Goal: Complete application form: Complete application form

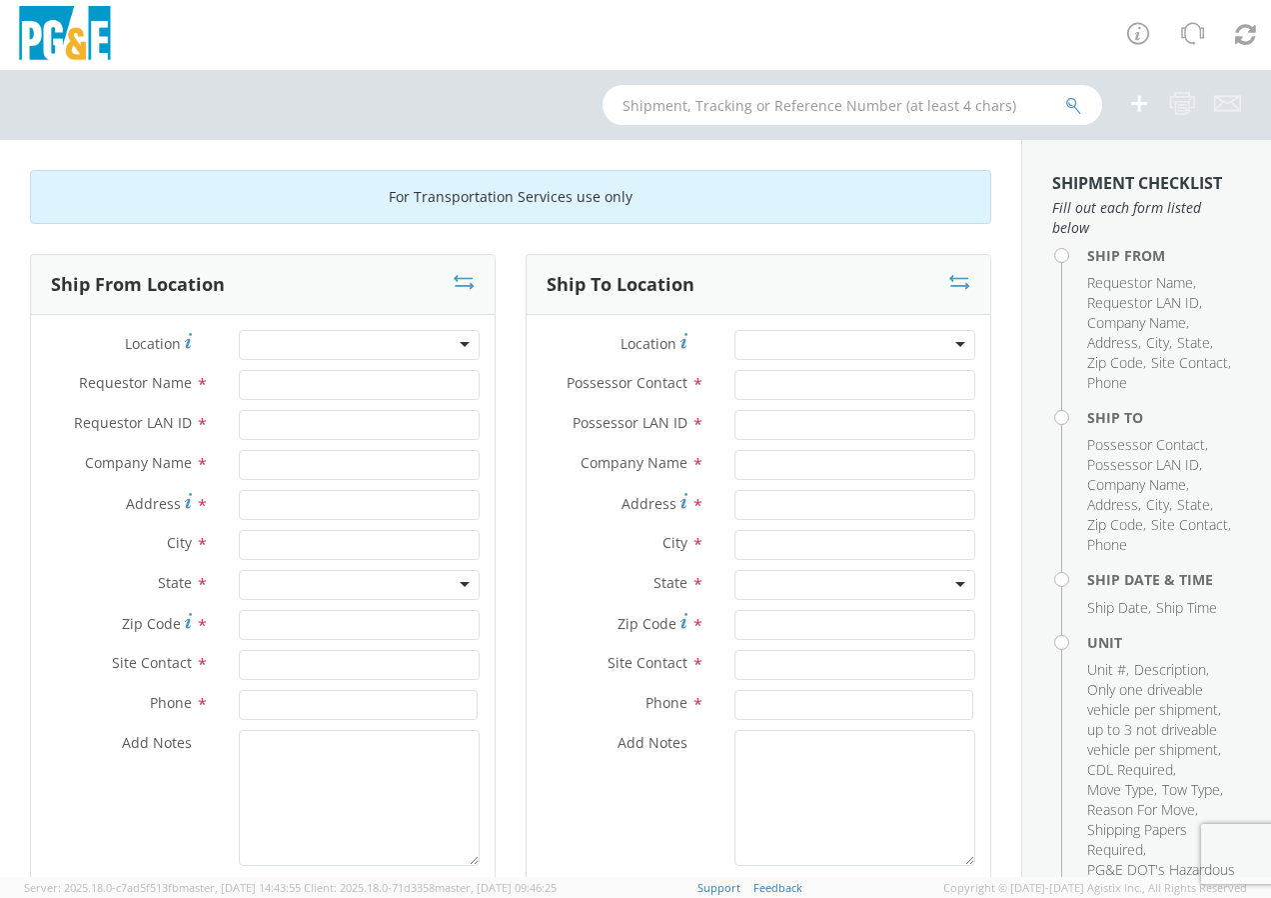
click at [459, 345] on div at bounding box center [359, 345] width 241 height 30
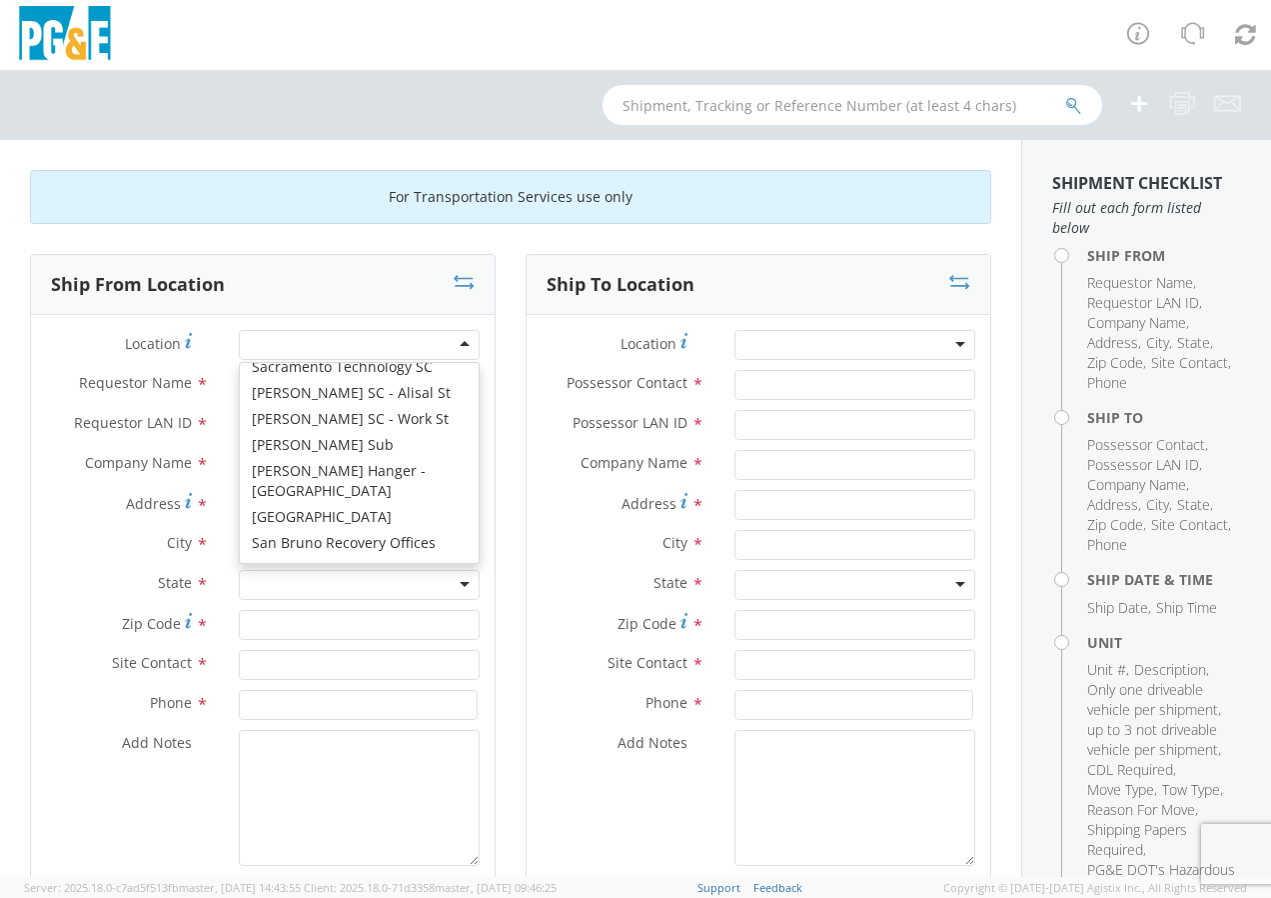
scroll to position [11608, 0]
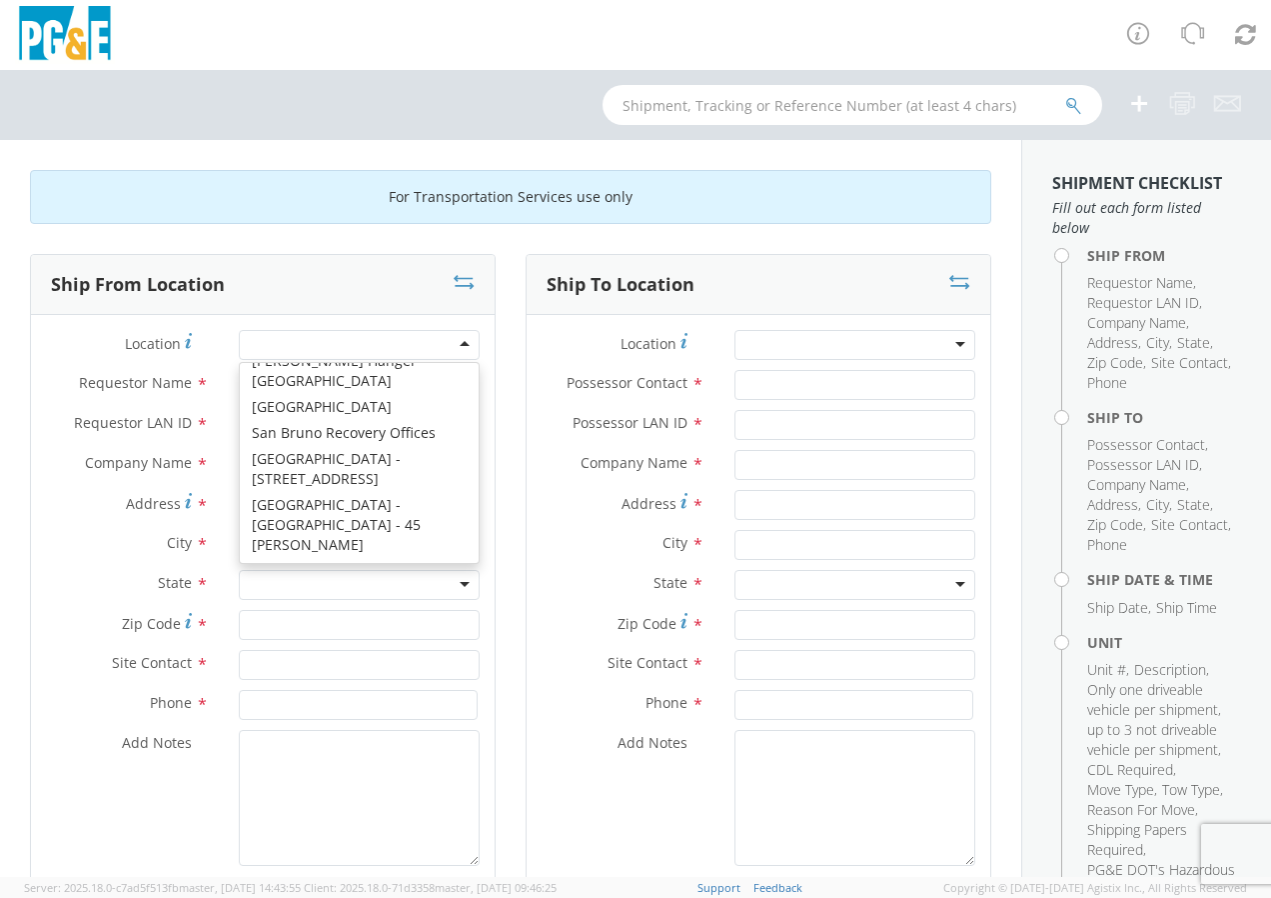
type input "PG&E"
type input "[STREET_ADDRESS][PERSON_NAME]"
type input "[GEOGRAPHIC_DATA]"
type input "94110"
click at [462, 342] on div "San Francisco SC" at bounding box center [359, 345] width 241 height 30
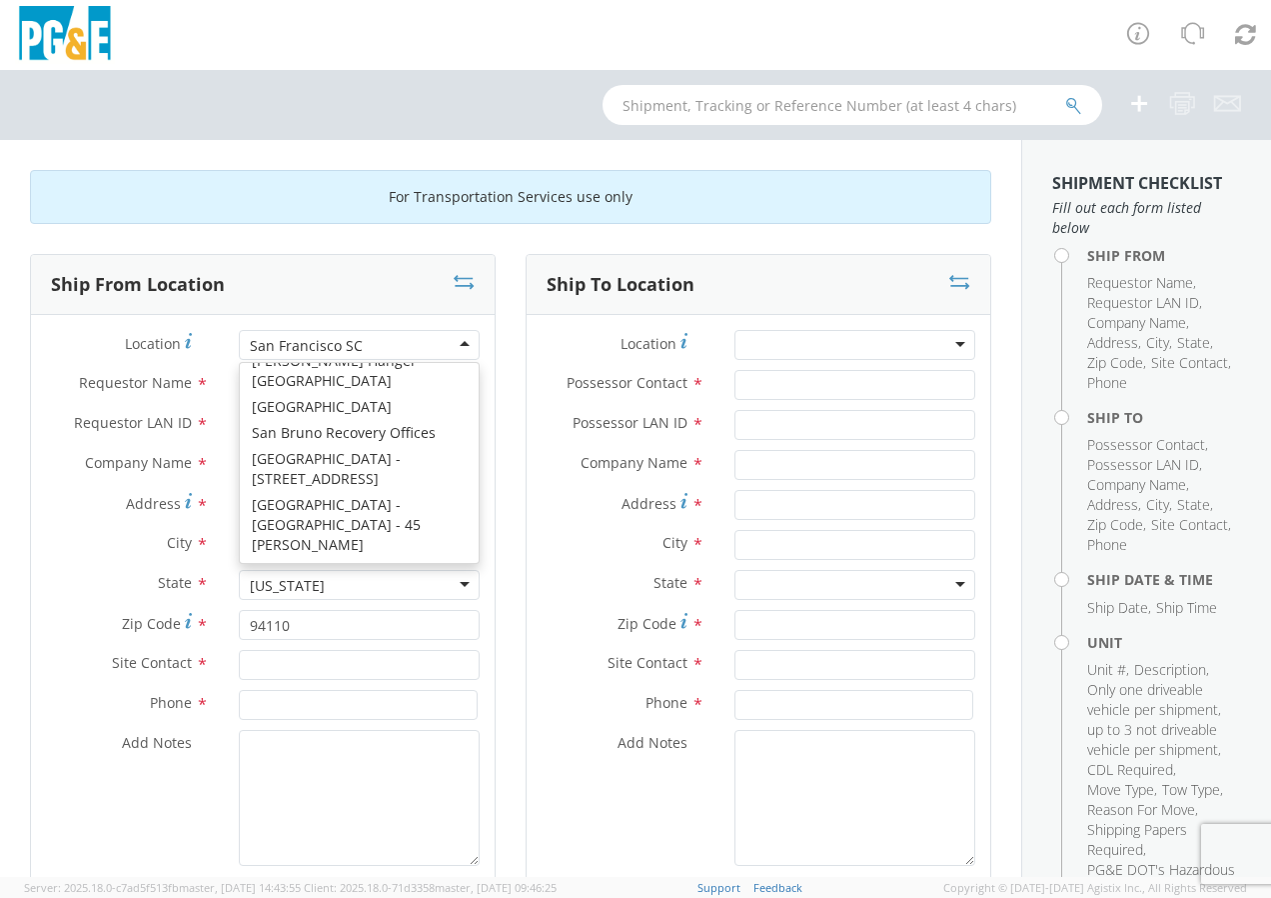
type input "[STREET_ADDRESS]"
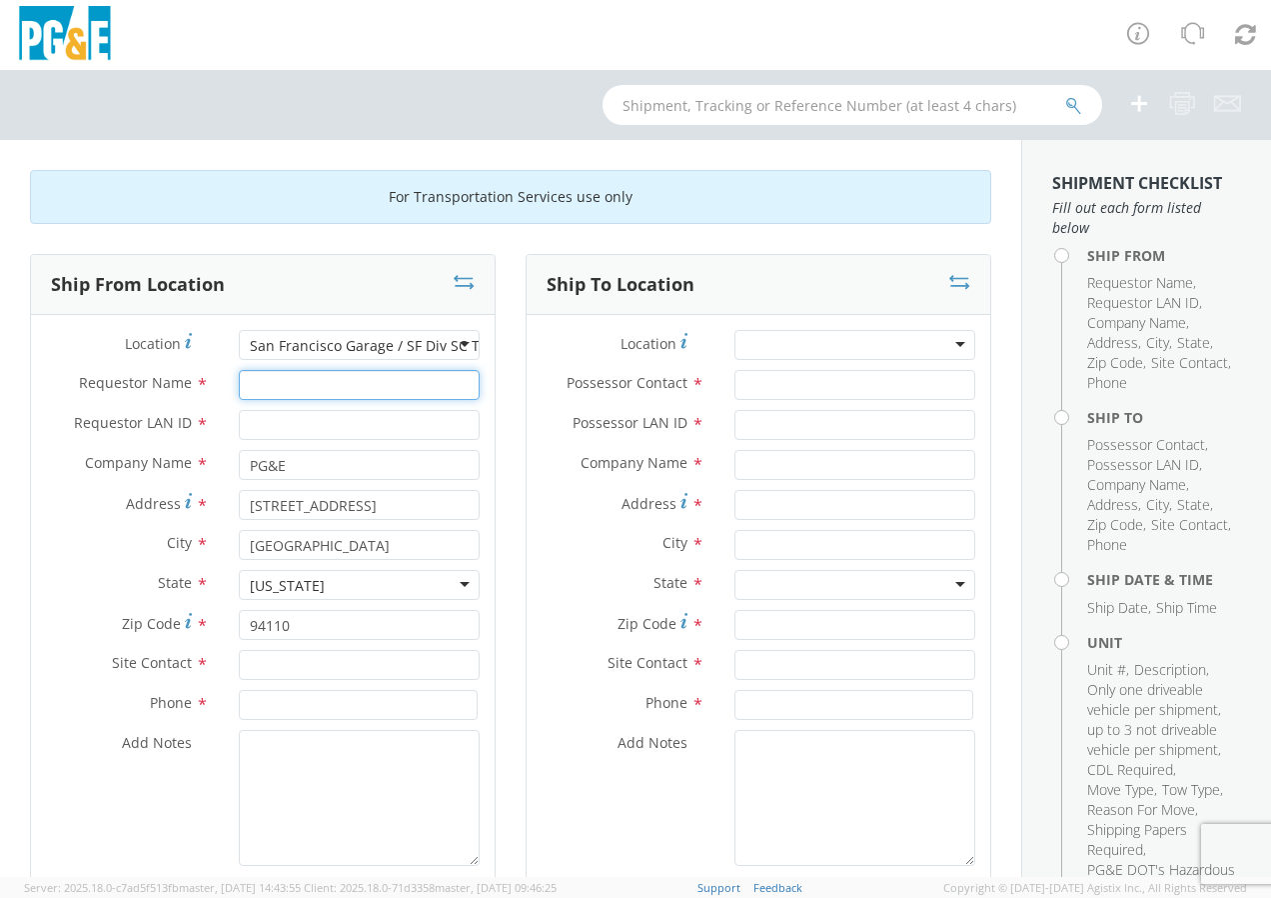
click at [288, 389] on input "Requestor Name *" at bounding box center [359, 385] width 241 height 30
type input "[PERSON_NAME]"
type input "J22G"
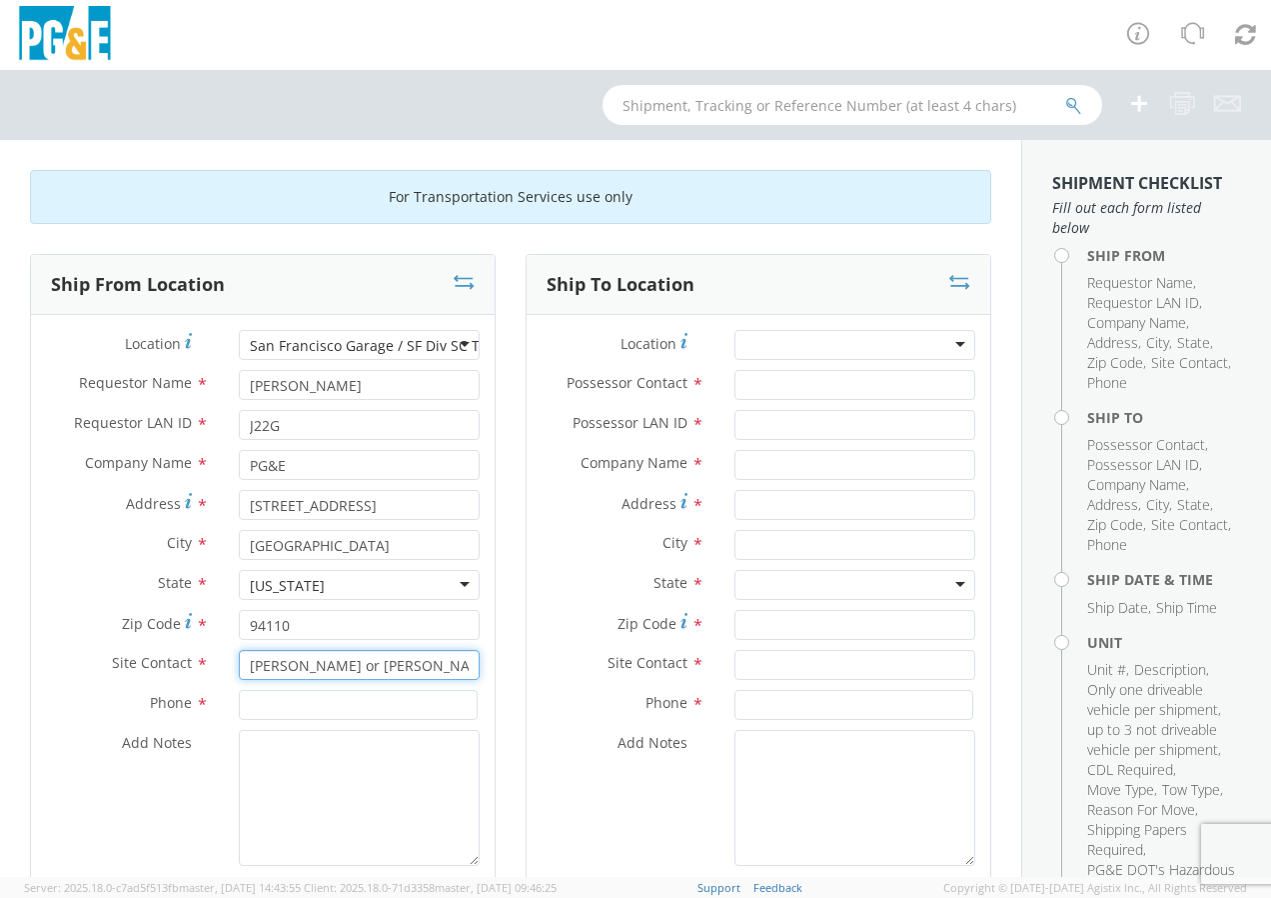
type input "[PERSON_NAME] or [PERSON_NAME]"
type input "[PHONE_NUMBER]"
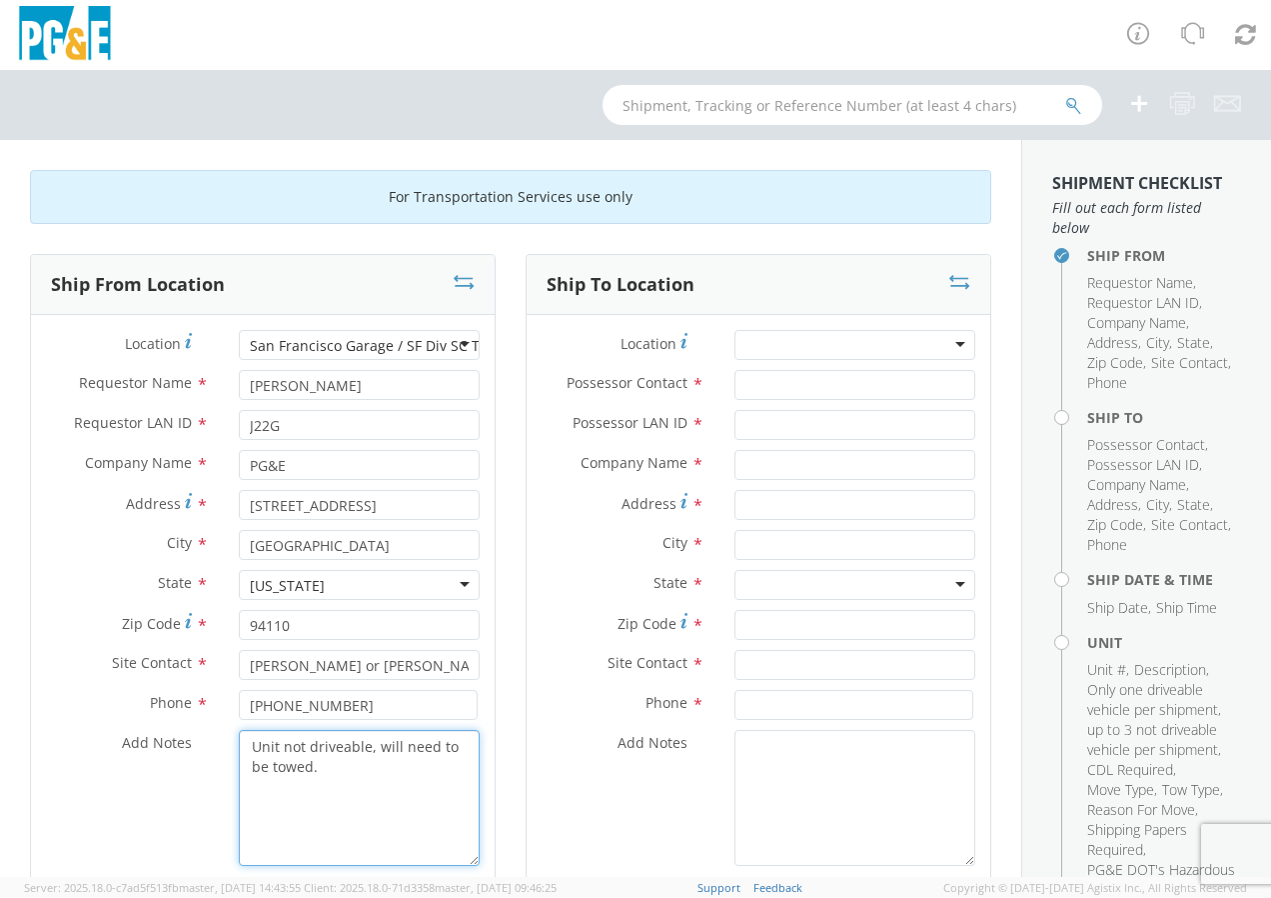
type textarea "Unit not driveable, will need to be towed."
click at [951, 346] on div at bounding box center [855, 345] width 241 height 30
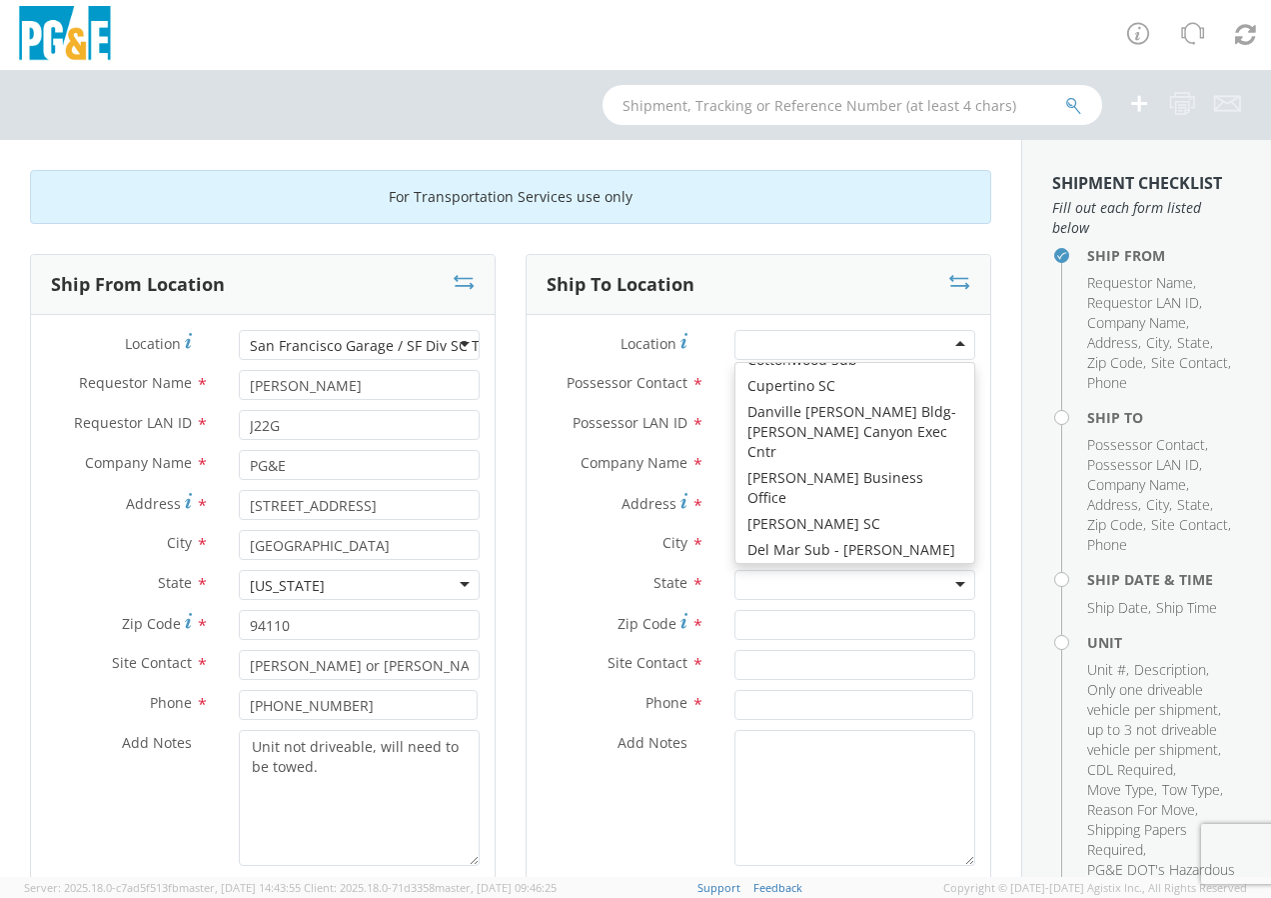
scroll to position [2438, 0]
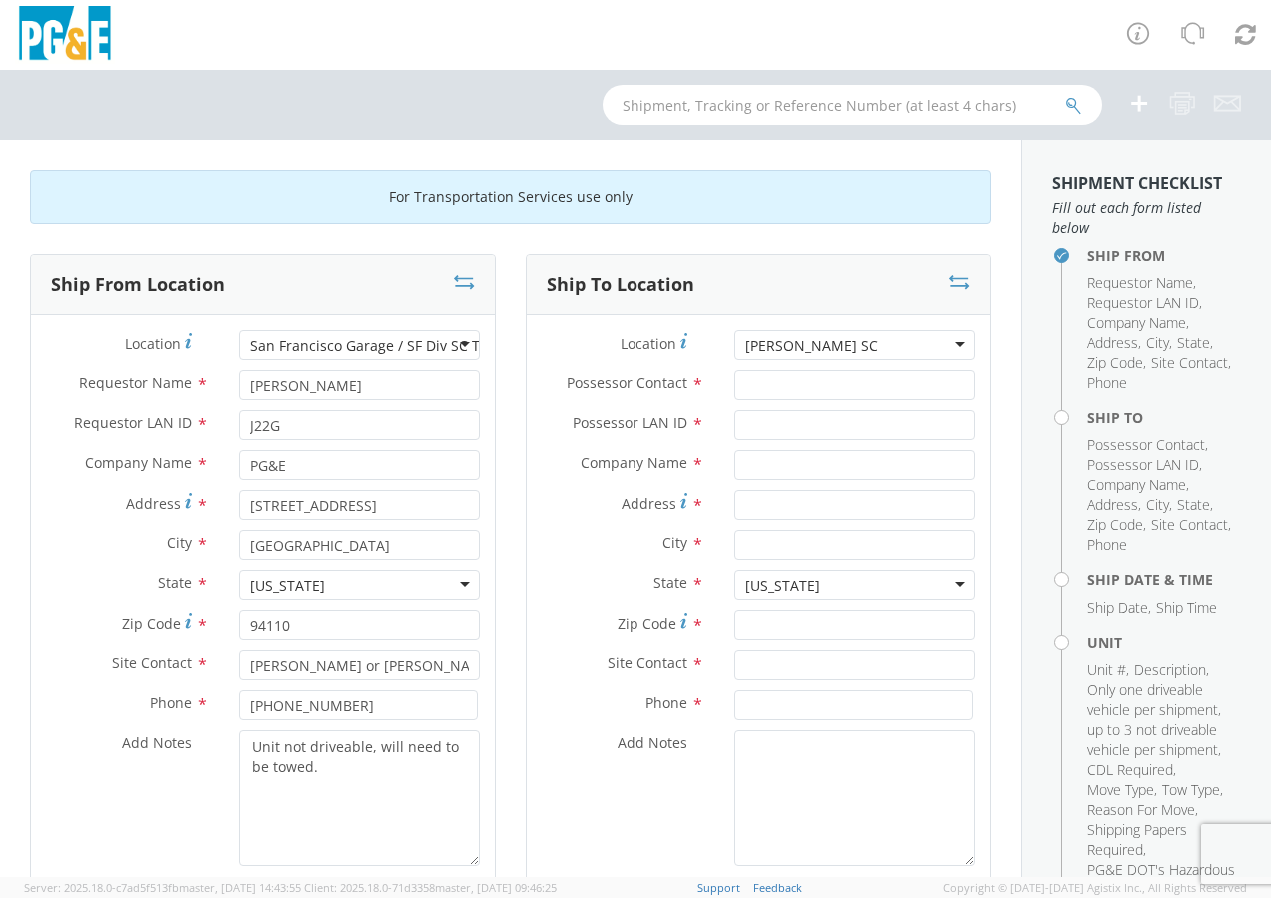
type input "PG&E"
type input "[STREET_ADDRESS]"
type input "[PERSON_NAME]"
type input "95616"
click at [751, 386] on input "Possessor Contact *" at bounding box center [855, 385] width 241 height 30
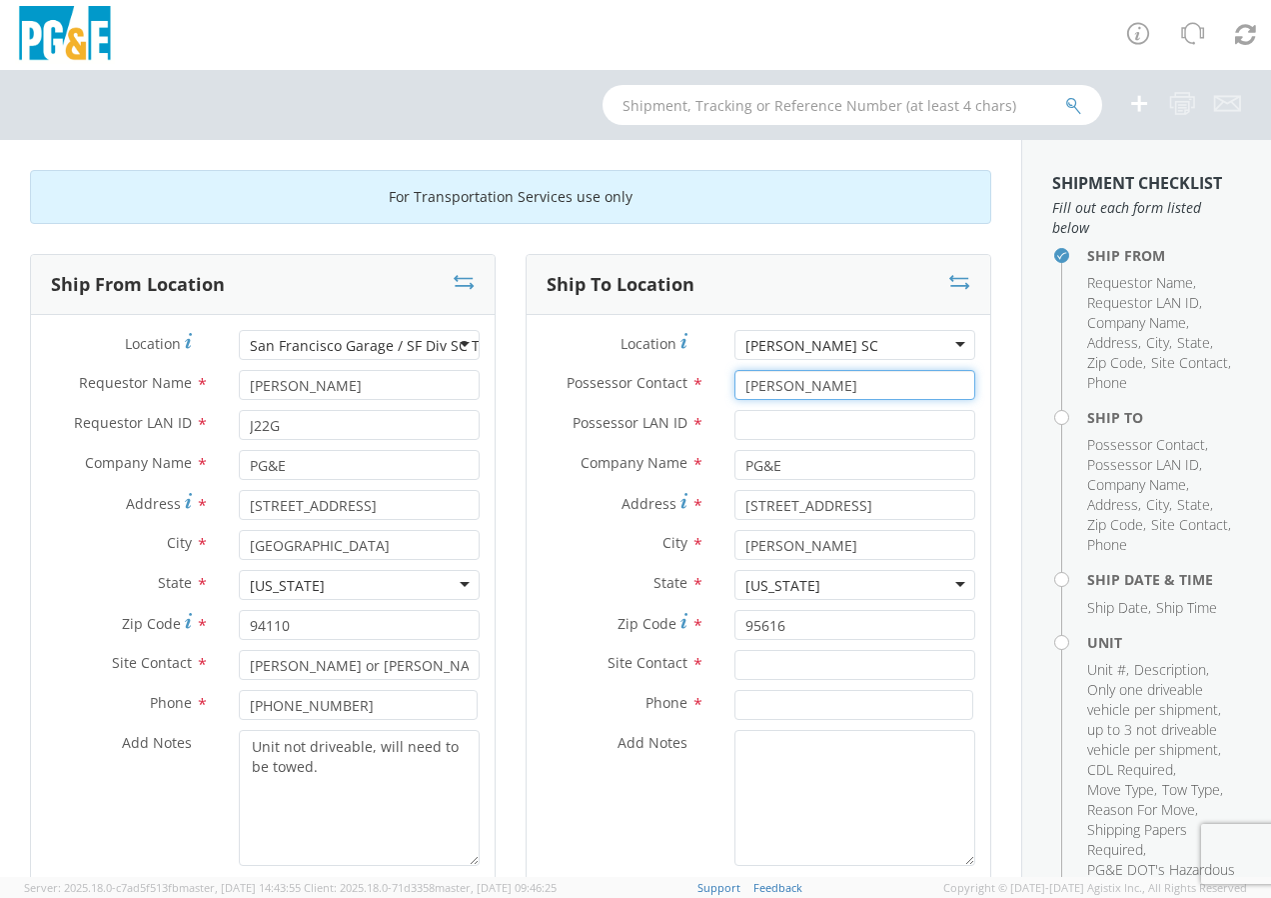
type input "[PERSON_NAME]"
type input "G1MN"
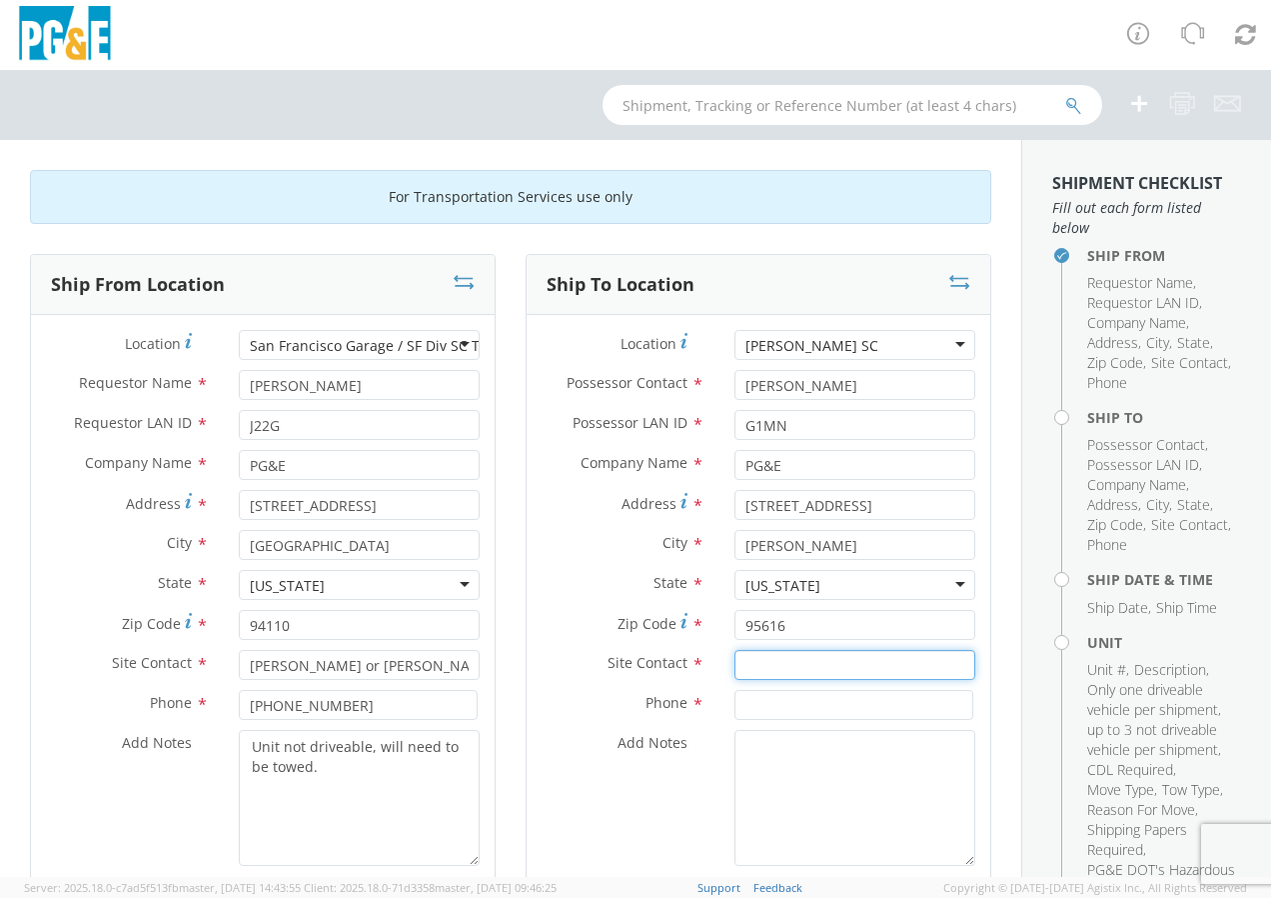
click at [760, 669] on input "text" at bounding box center [855, 665] width 241 height 30
type input "[PERSON_NAME]"
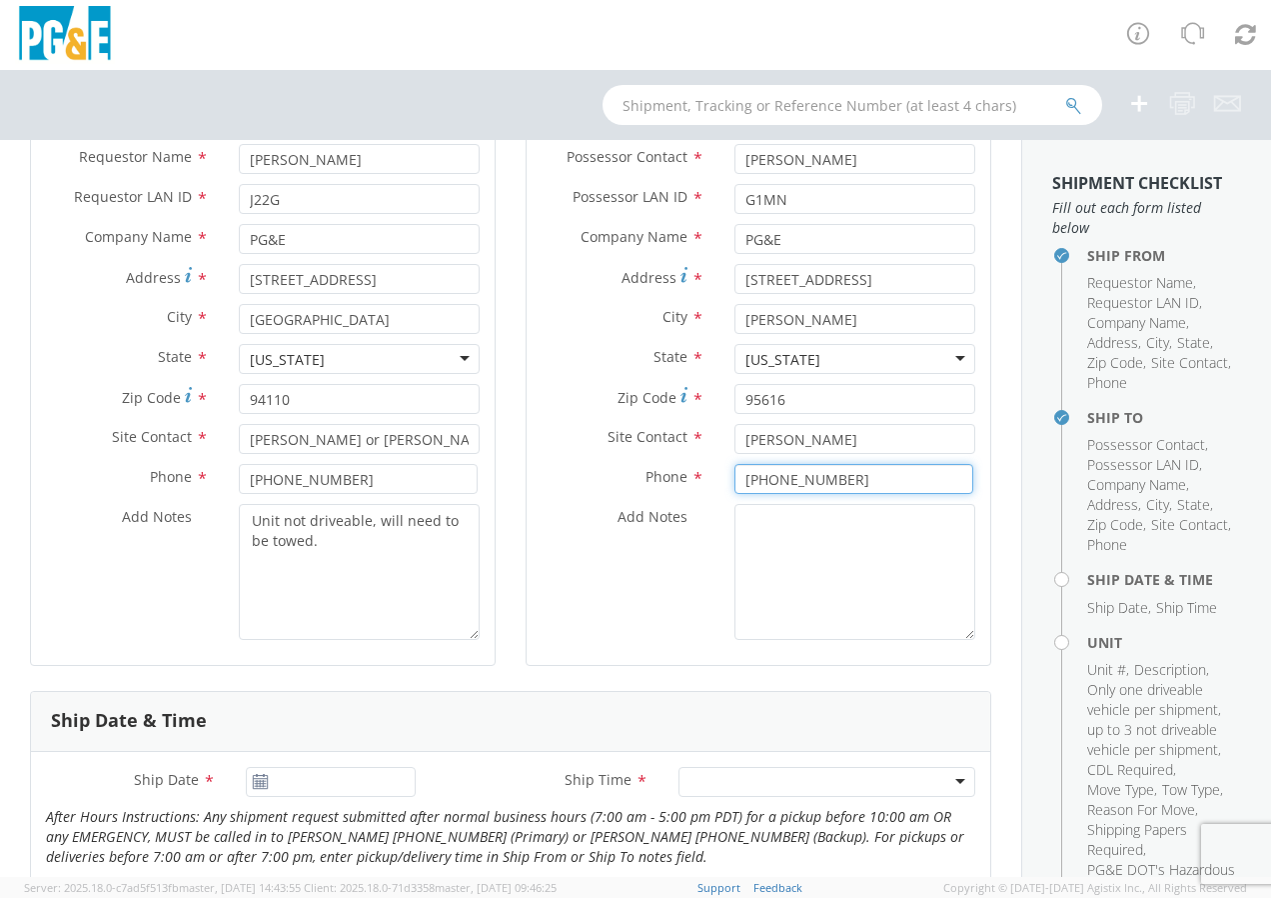
scroll to position [300, 0]
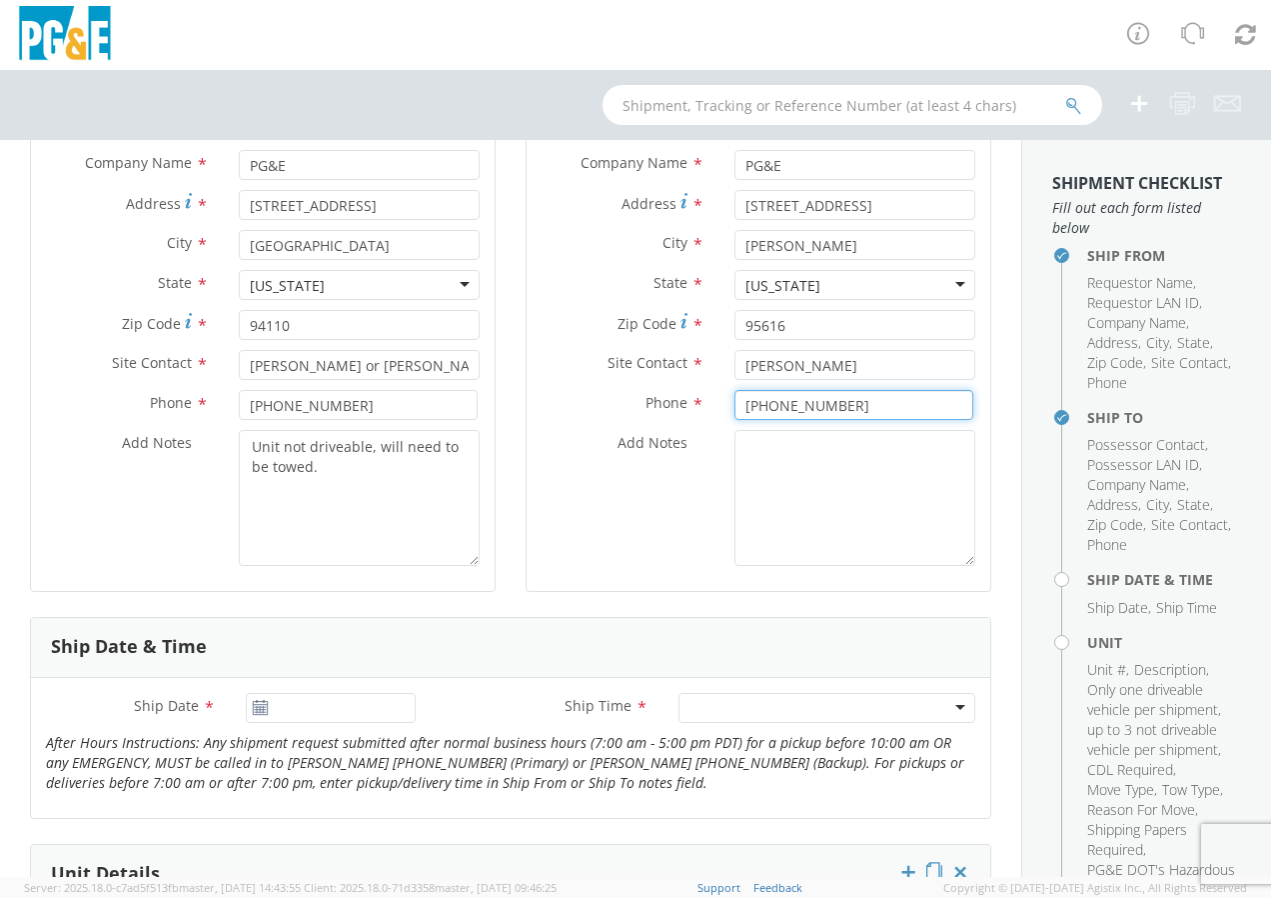
type input "[PHONE_NUMBER]"
click at [343, 709] on input "[DATE]" at bounding box center [331, 708] width 170 height 30
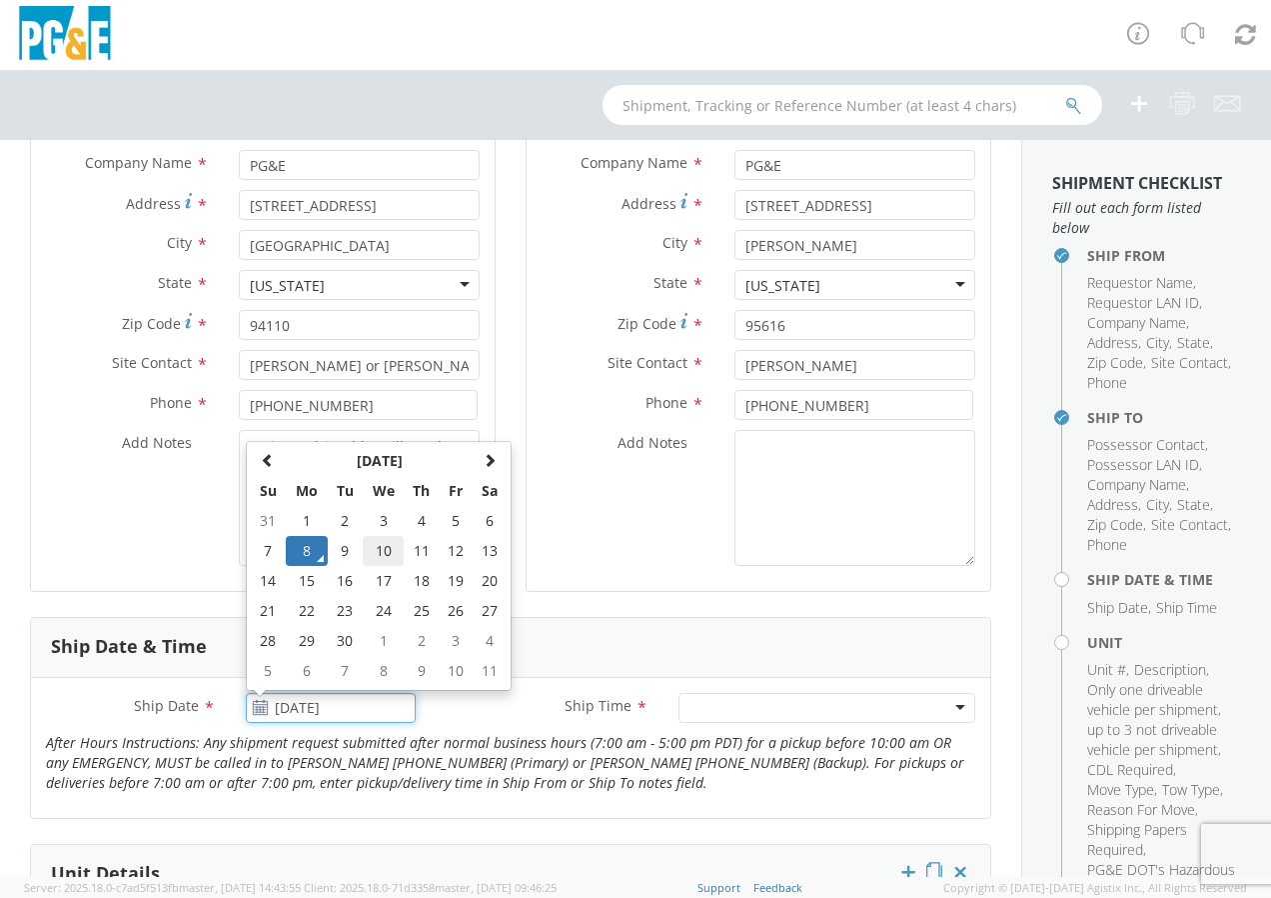
click at [382, 543] on td "10" at bounding box center [384, 551] width 42 height 30
type input "[DATE]"
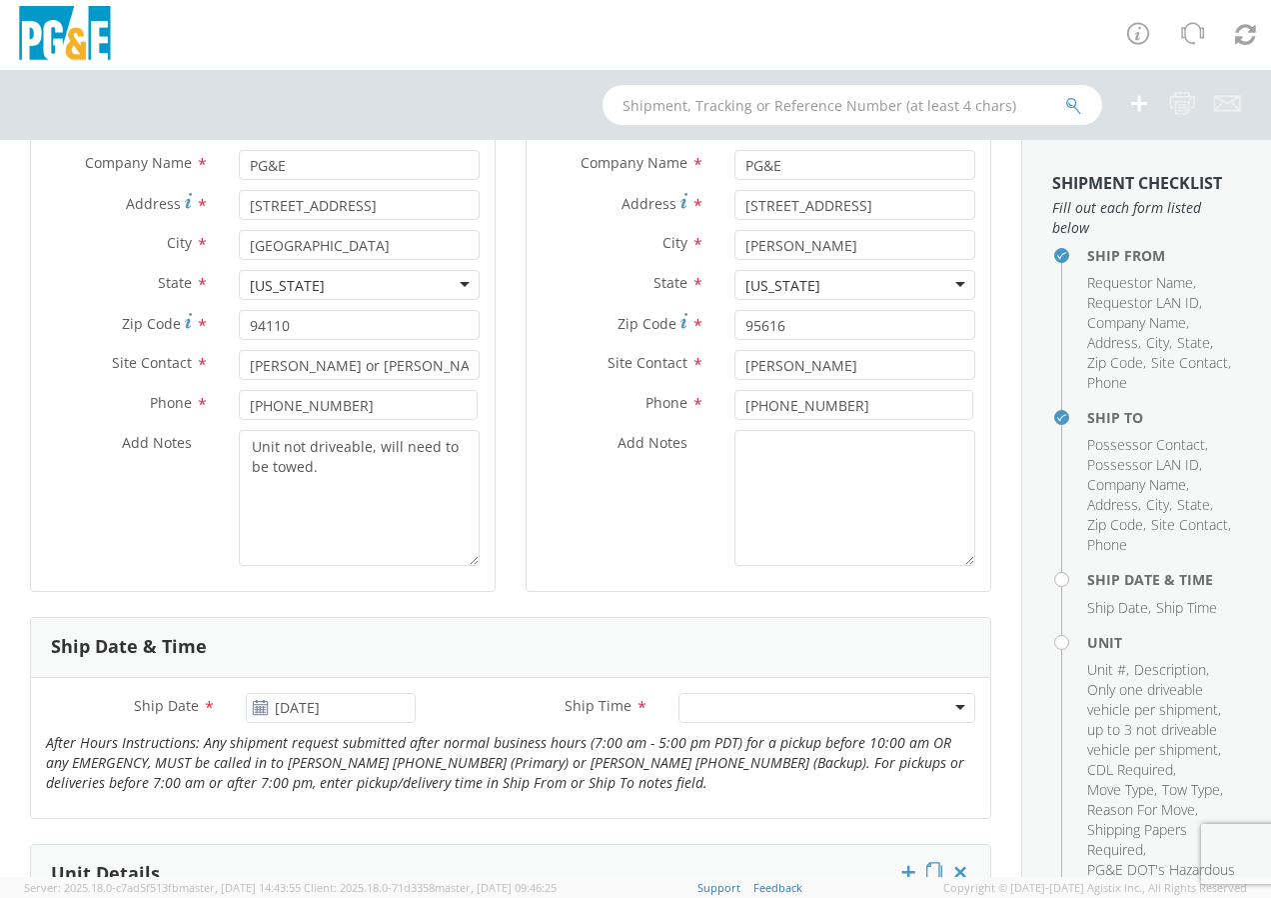
click at [712, 704] on div at bounding box center [827, 708] width 297 height 30
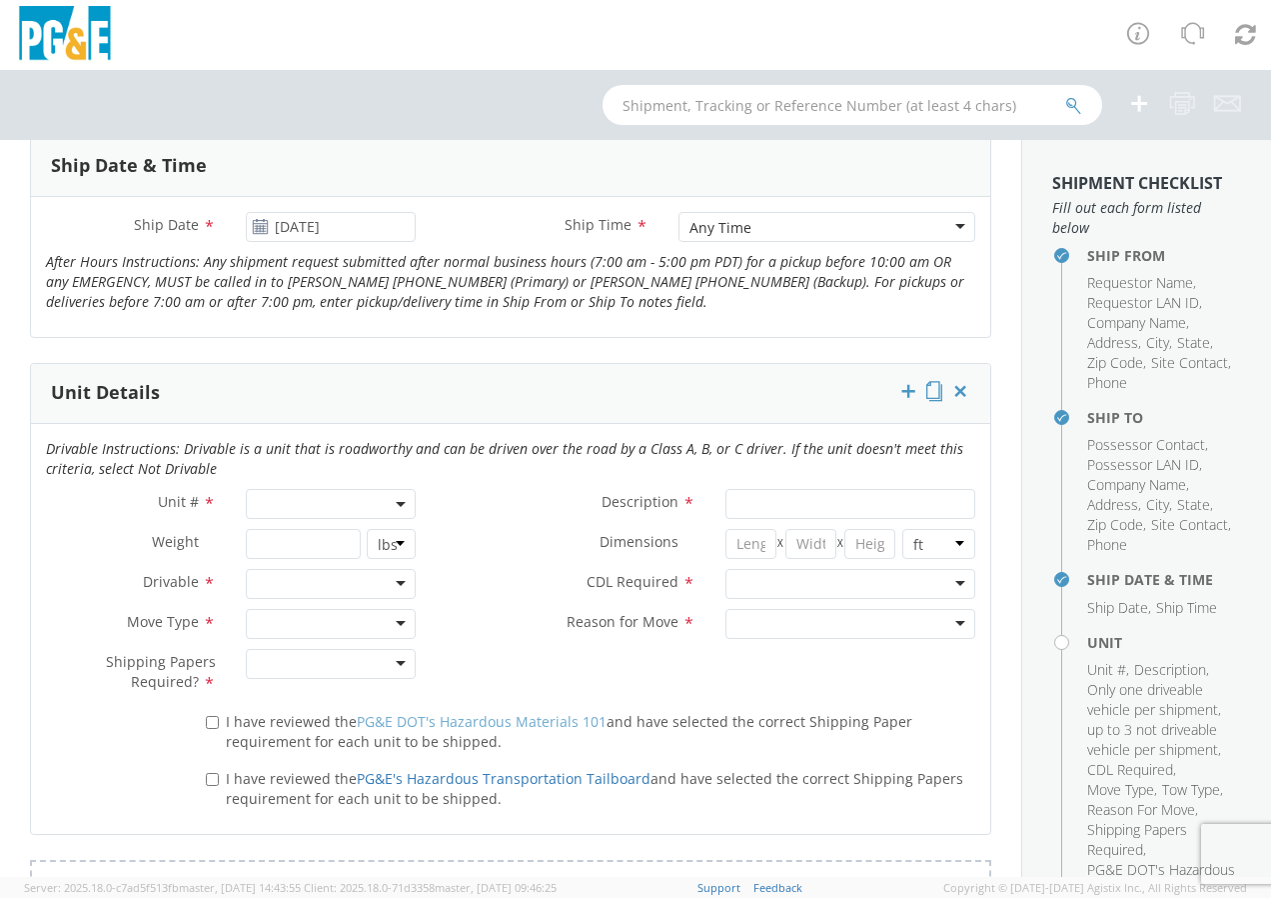
scroll to position [800, 0]
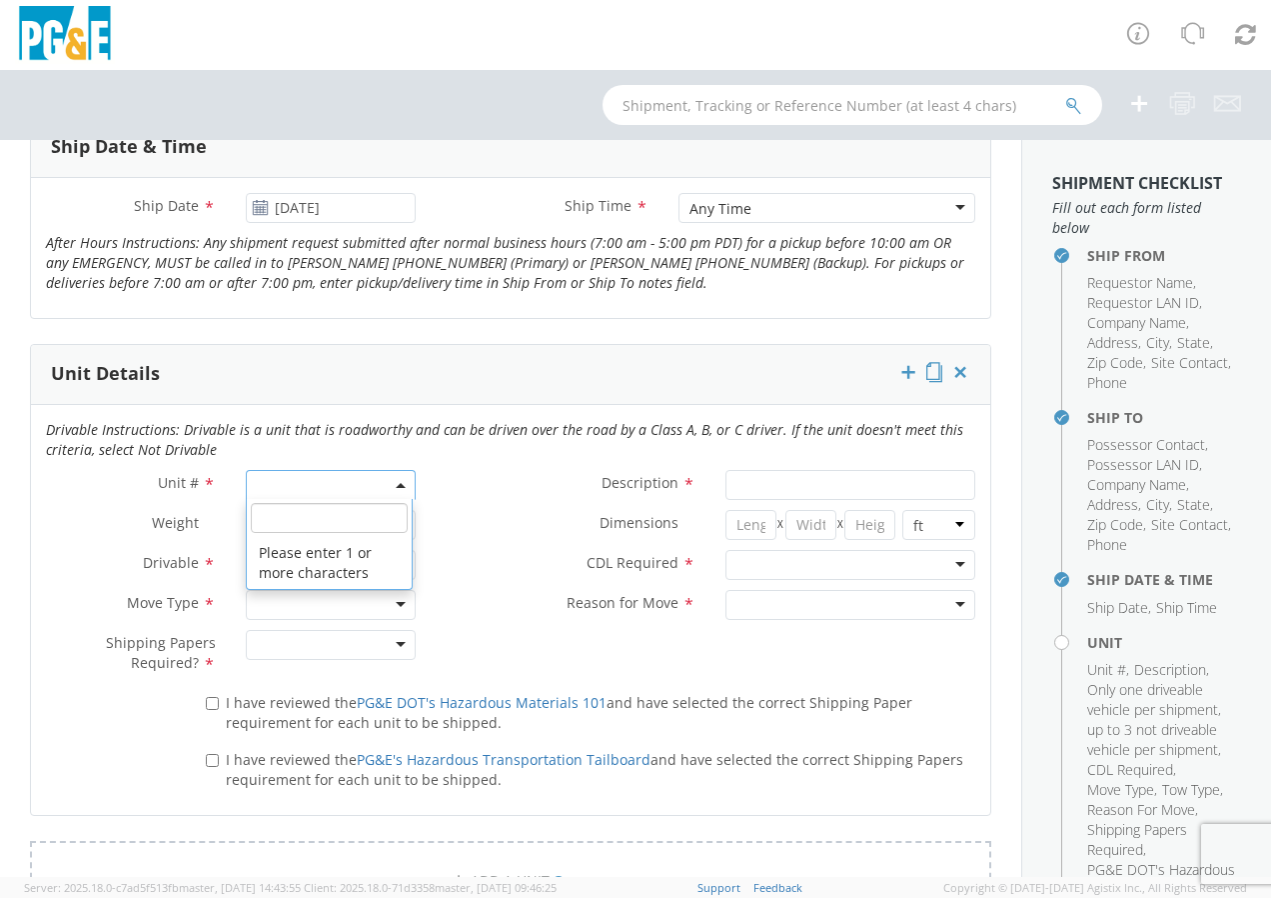
click at [396, 483] on b at bounding box center [401, 485] width 10 height 5
click at [341, 516] on input "search" at bounding box center [329, 518] width 157 height 30
type input "B34174"
type input "SUV; COMPACT 4X4"
type input "4840"
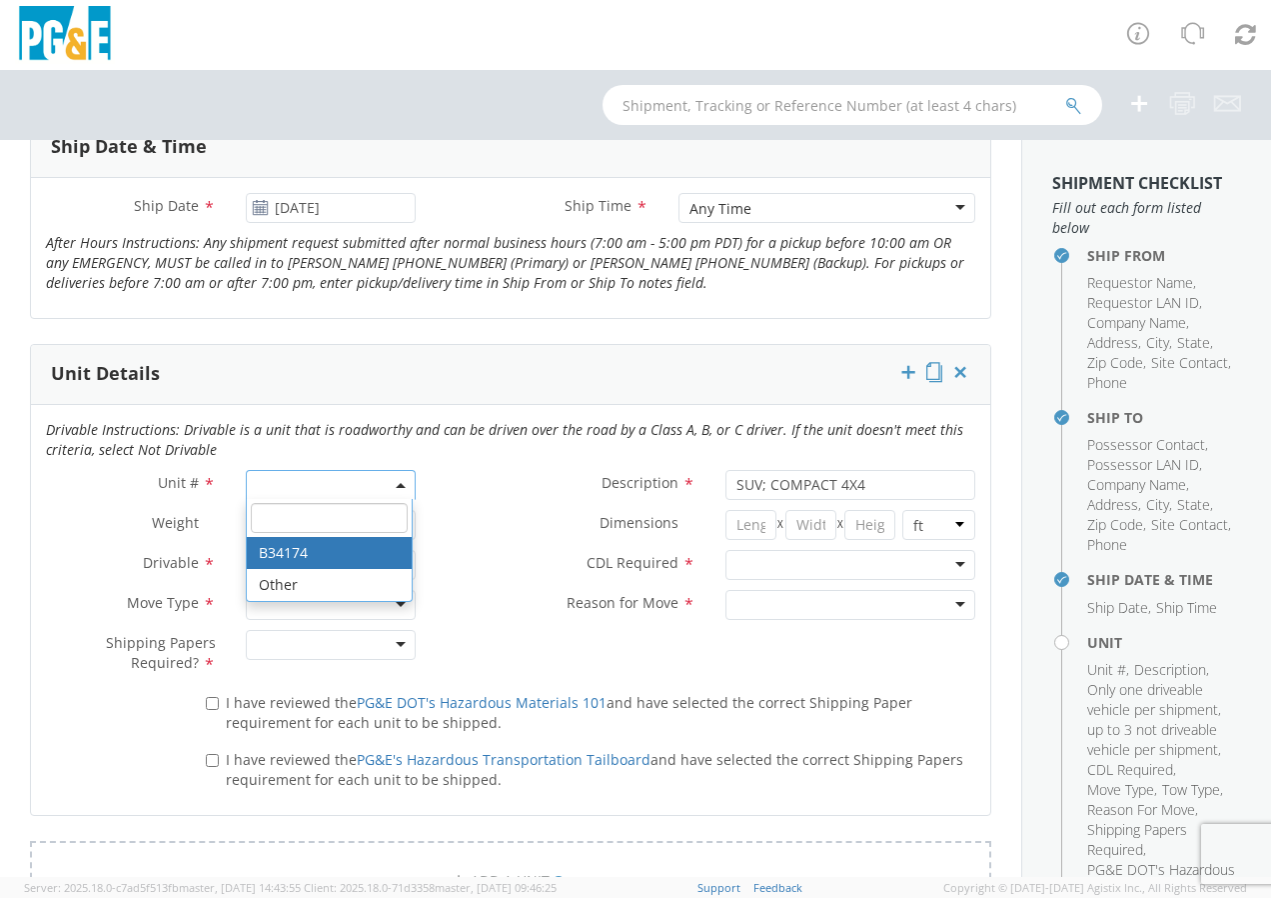
select select "B34174"
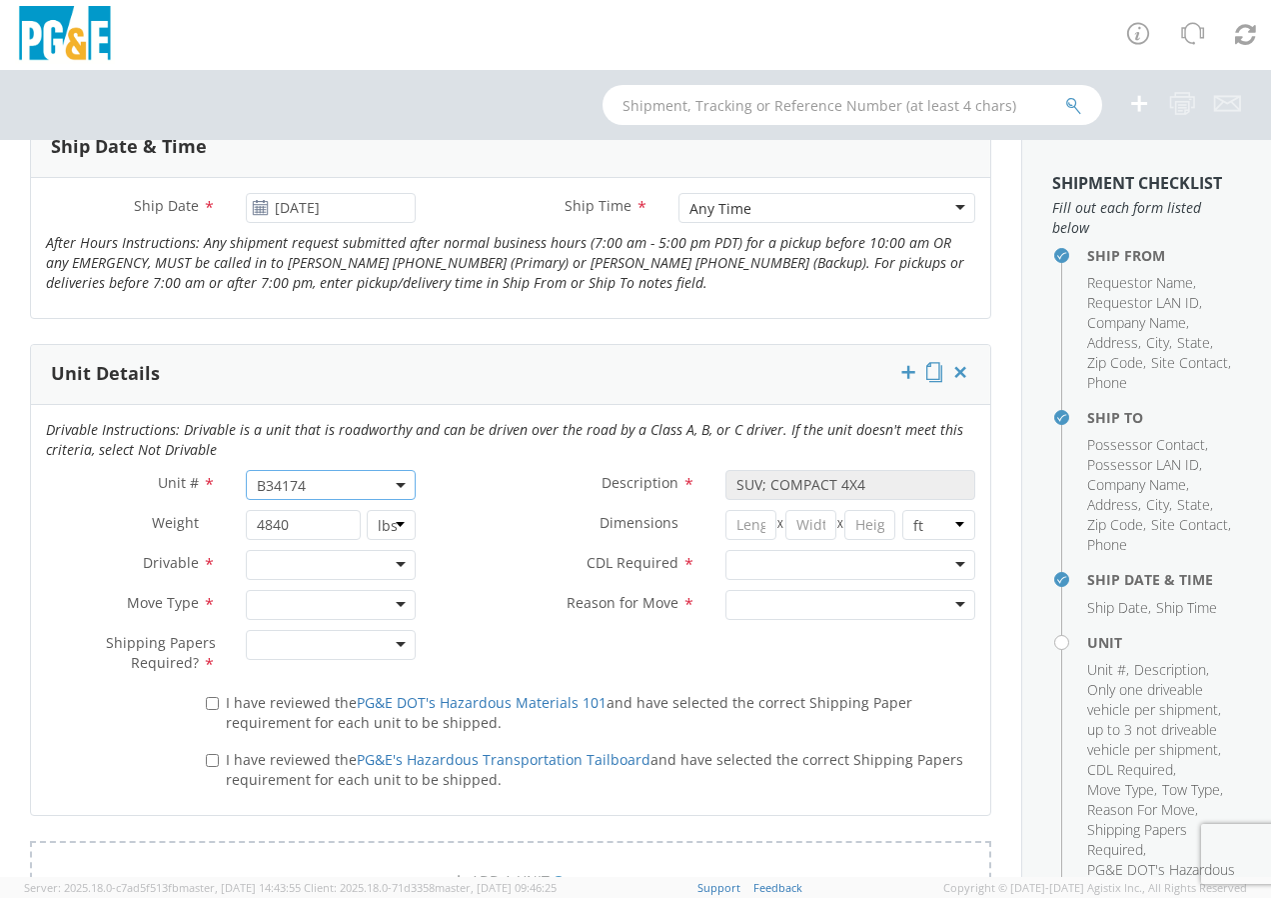
click at [392, 565] on div at bounding box center [331, 565] width 170 height 30
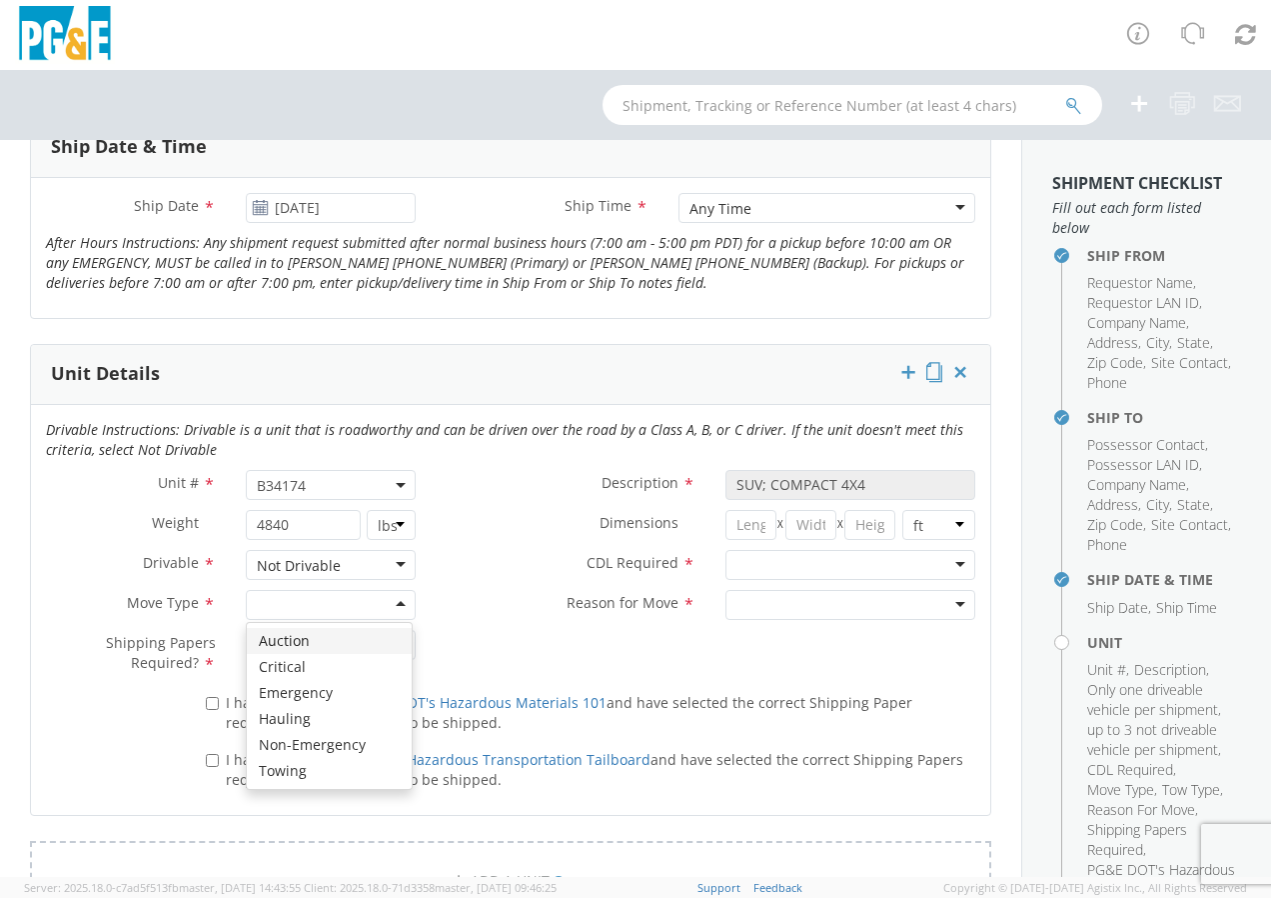
click at [392, 599] on div at bounding box center [331, 605] width 170 height 30
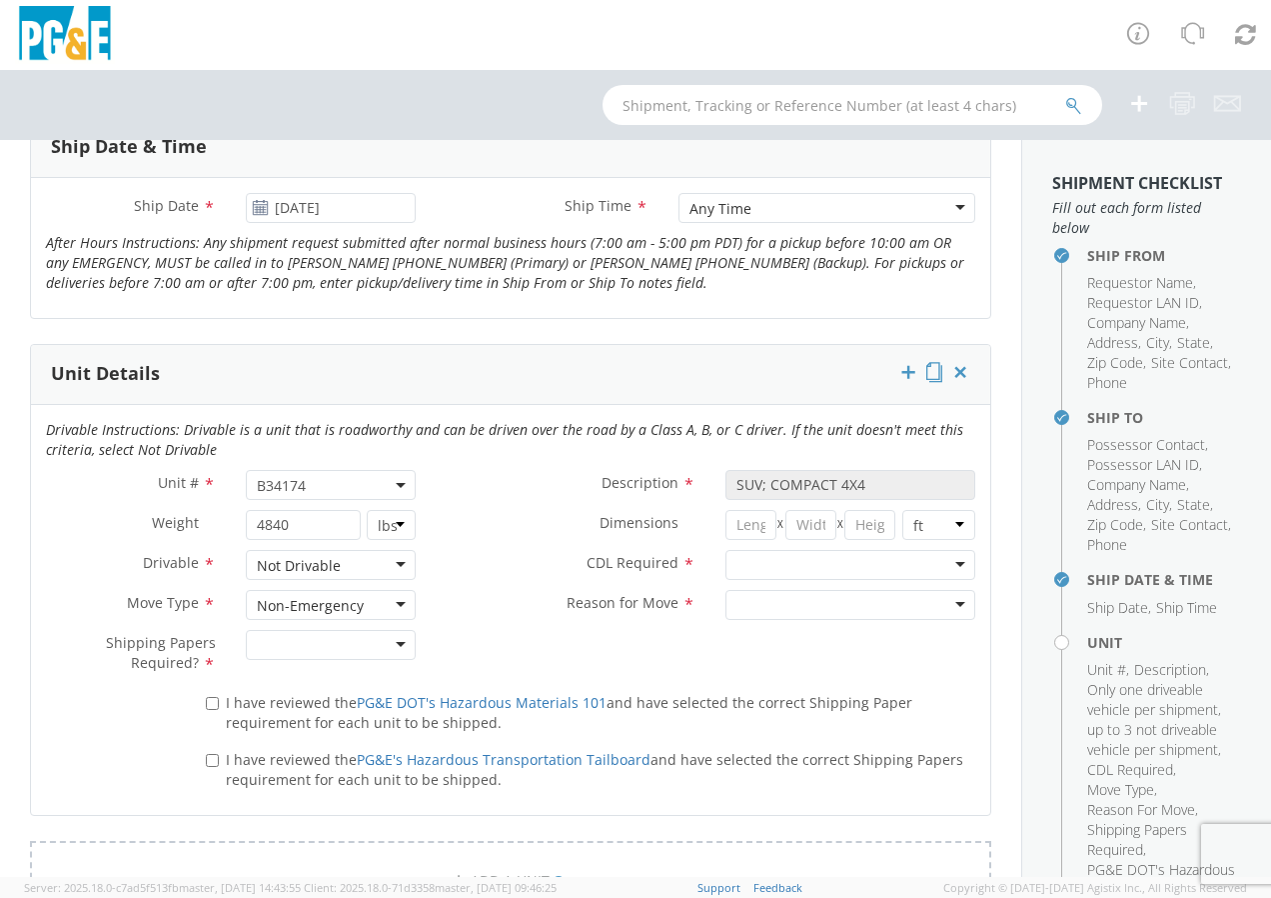
click at [399, 645] on div at bounding box center [331, 645] width 170 height 30
click at [210, 704] on input "I have reviewed the PG&E DOT's Hazardous Materials 101 and have selected the co…" at bounding box center [212, 703] width 13 height 13
checkbox input "true"
click at [206, 757] on input "I have reviewed the PG&E's Hazardous Transportation Tailboard and have selected…" at bounding box center [212, 760] width 13 height 13
checkbox input "true"
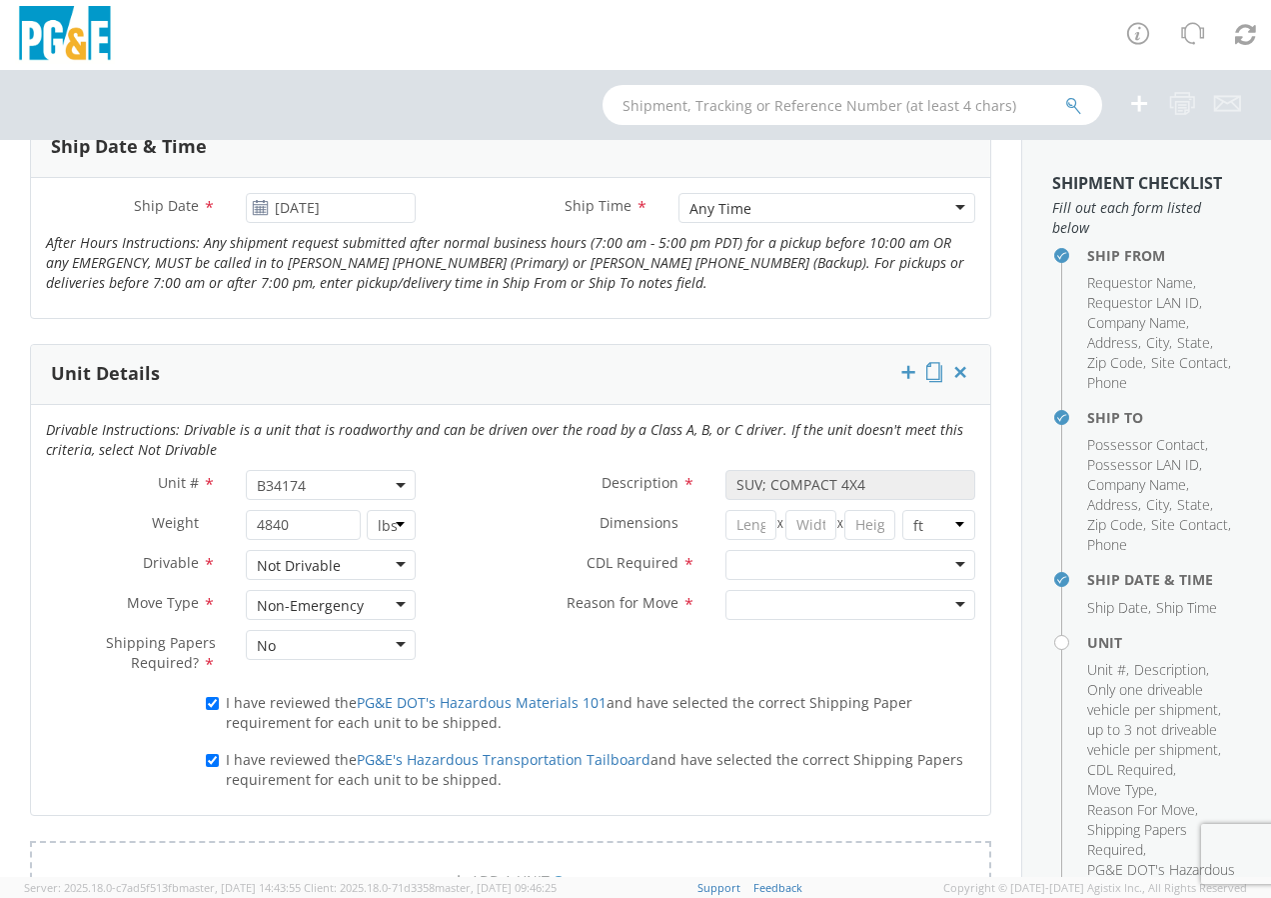
click at [948, 564] on div at bounding box center [851, 565] width 250 height 30
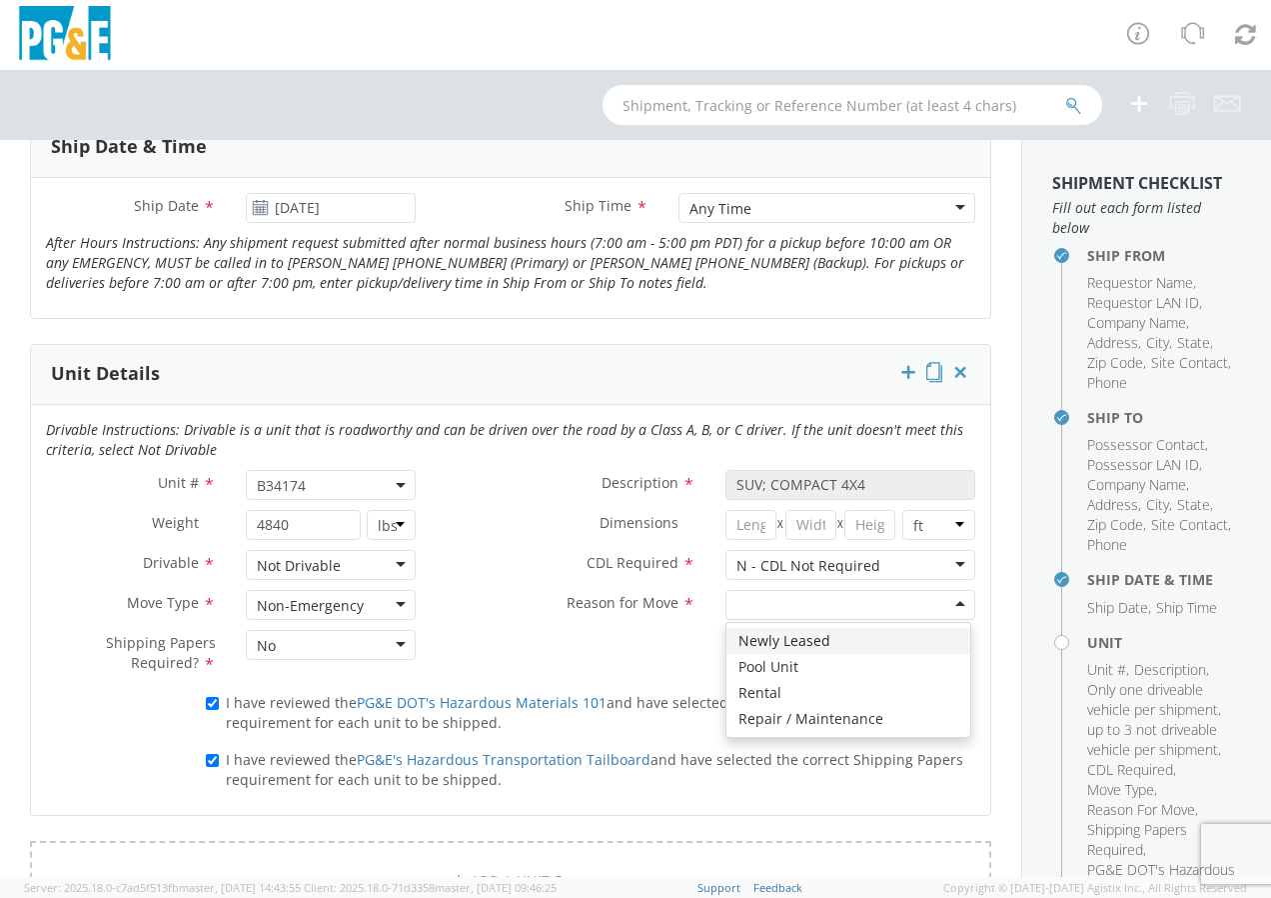
click at [949, 609] on div at bounding box center [851, 605] width 250 height 30
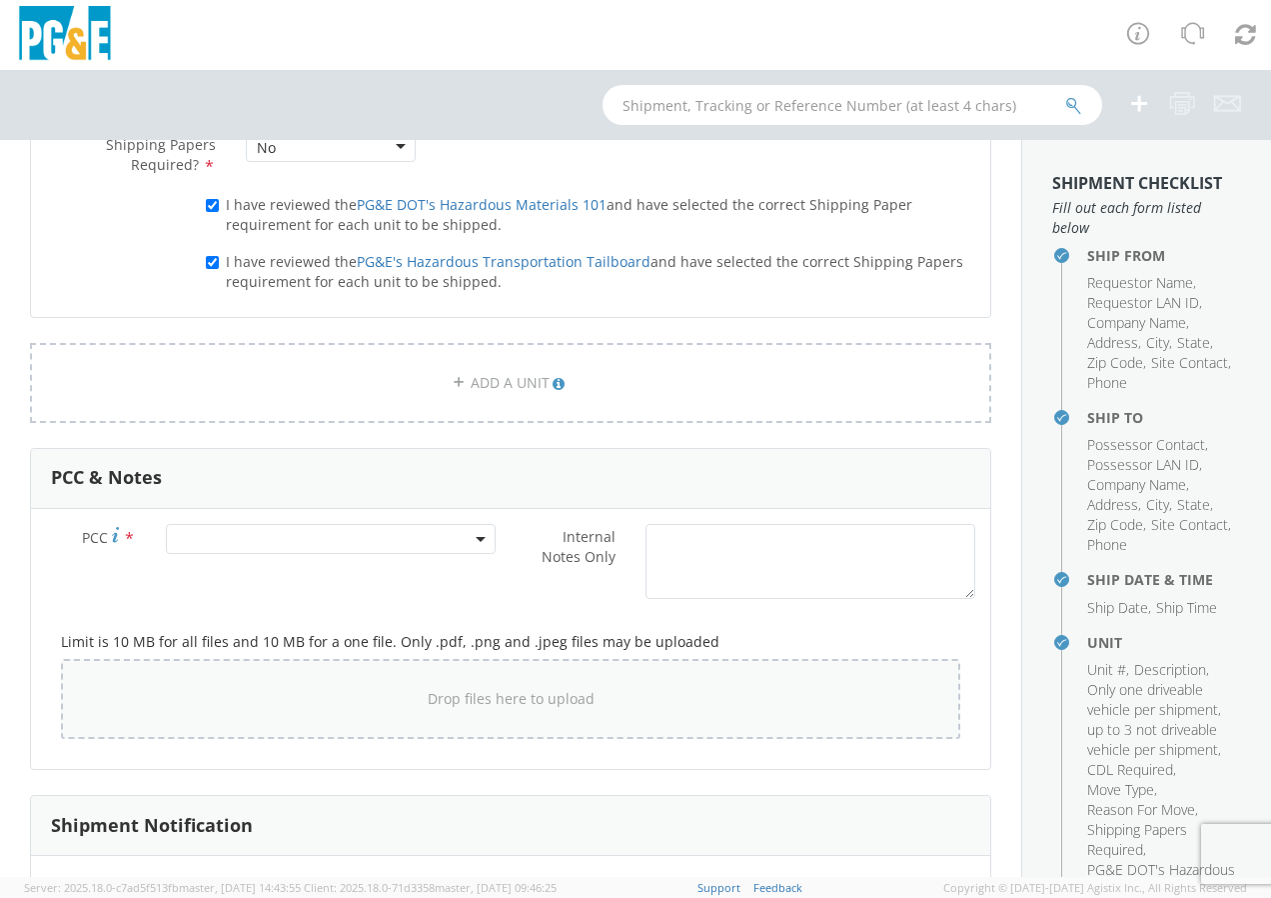
scroll to position [1299, 0]
click at [476, 536] on b at bounding box center [481, 537] width 10 height 5
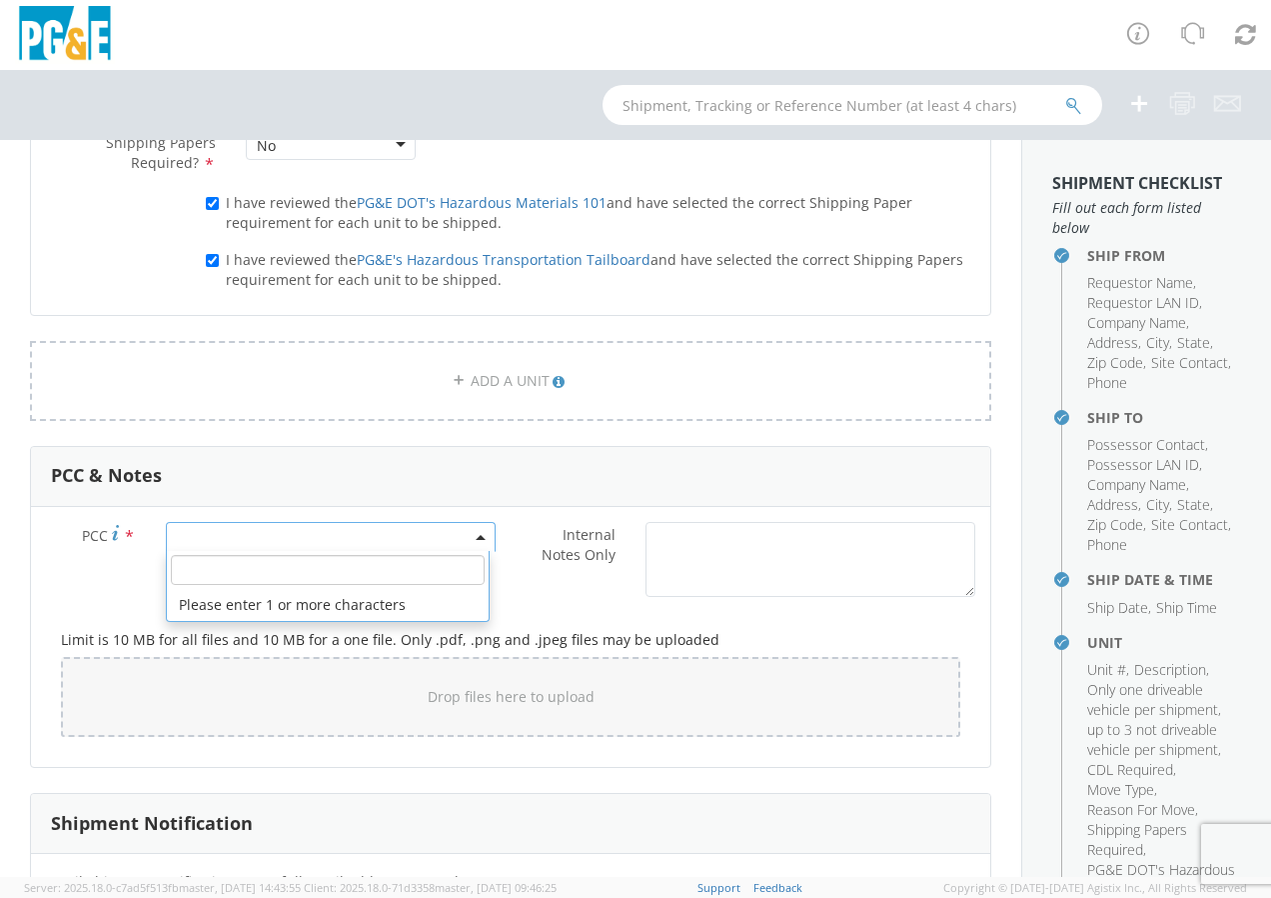
click at [366, 567] on input "number" at bounding box center [328, 570] width 314 height 30
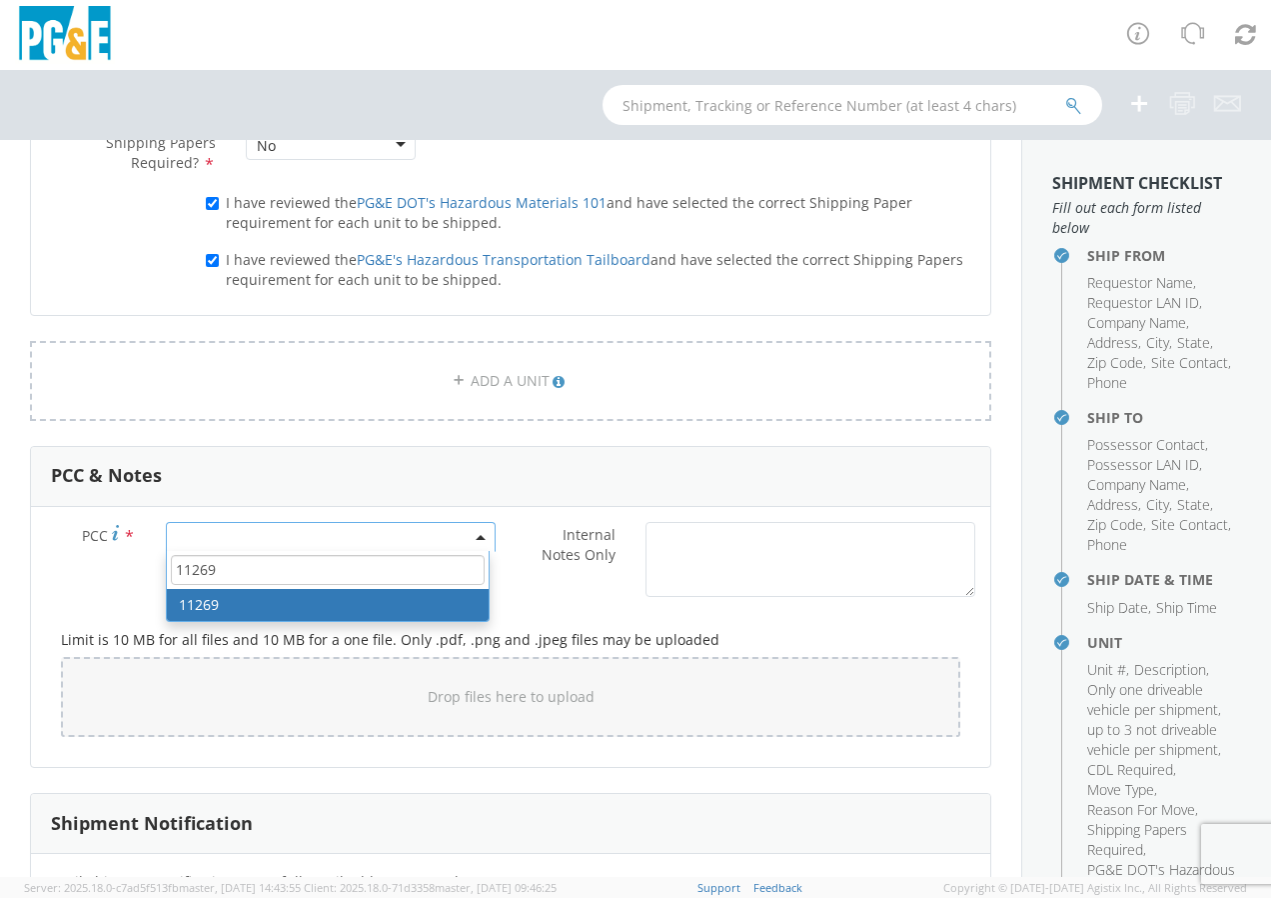
type input "11269"
select select "11269"
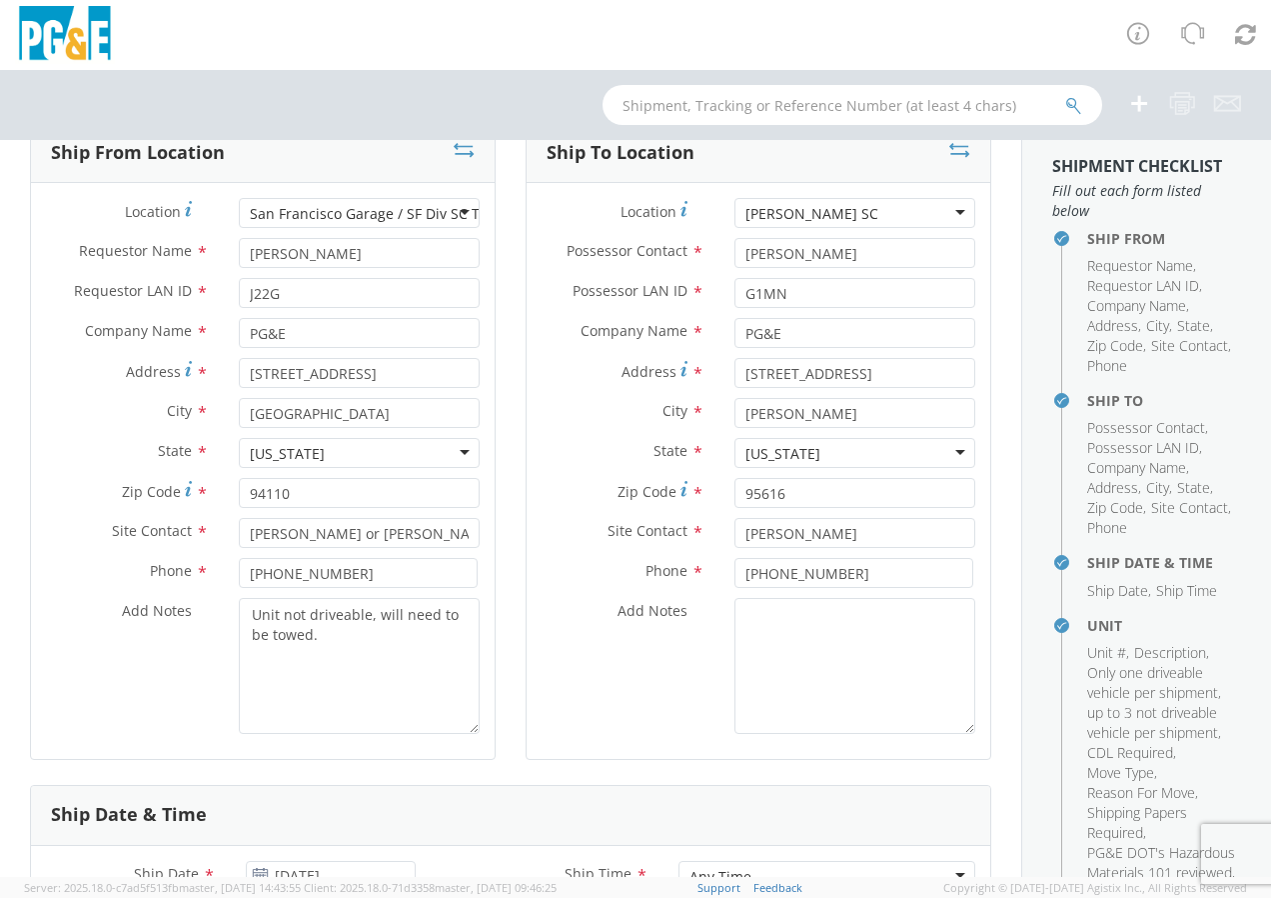
scroll to position [100, 0]
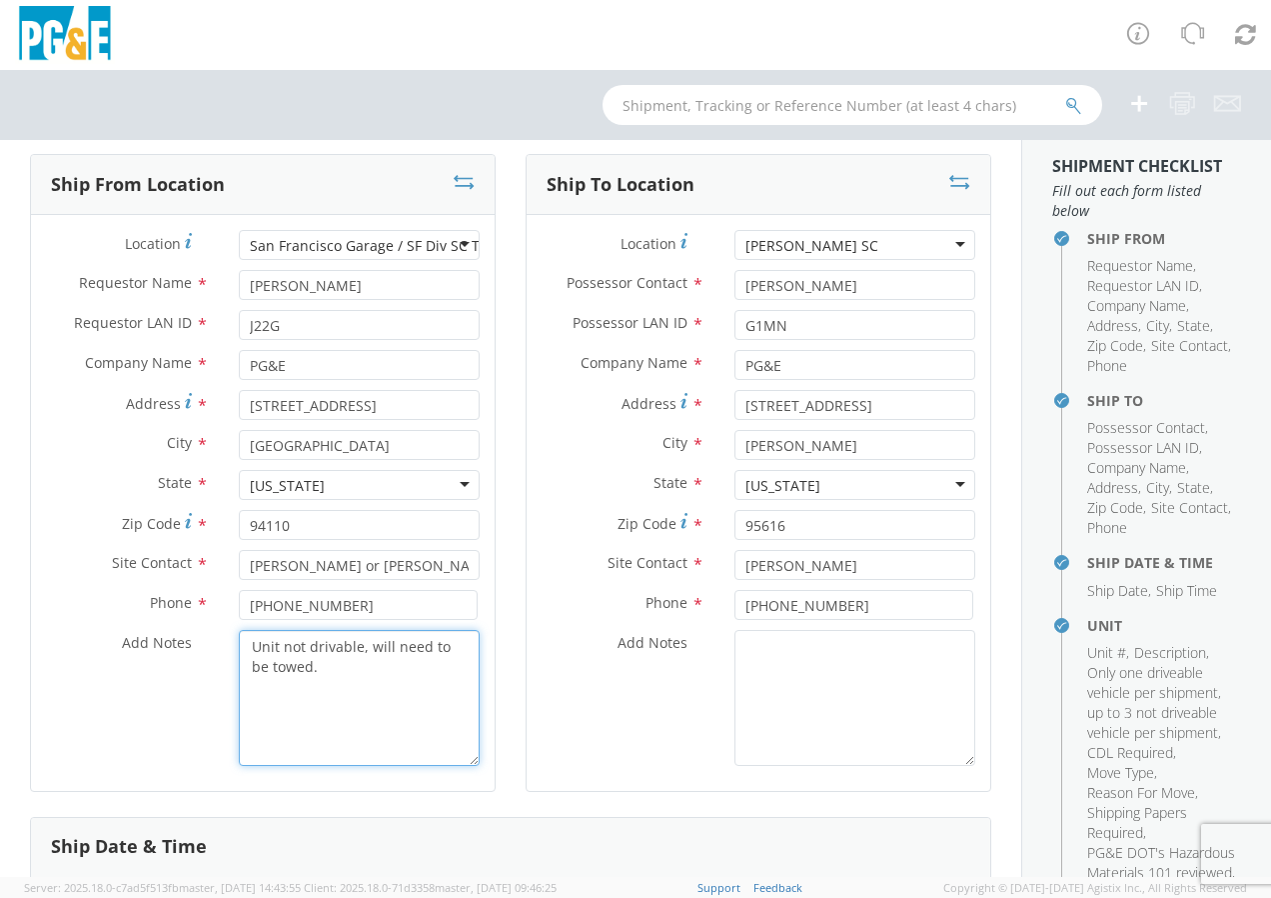
click at [368, 649] on textarea "Unit not drivable, will need to be towed." at bounding box center [359, 698] width 241 height 136
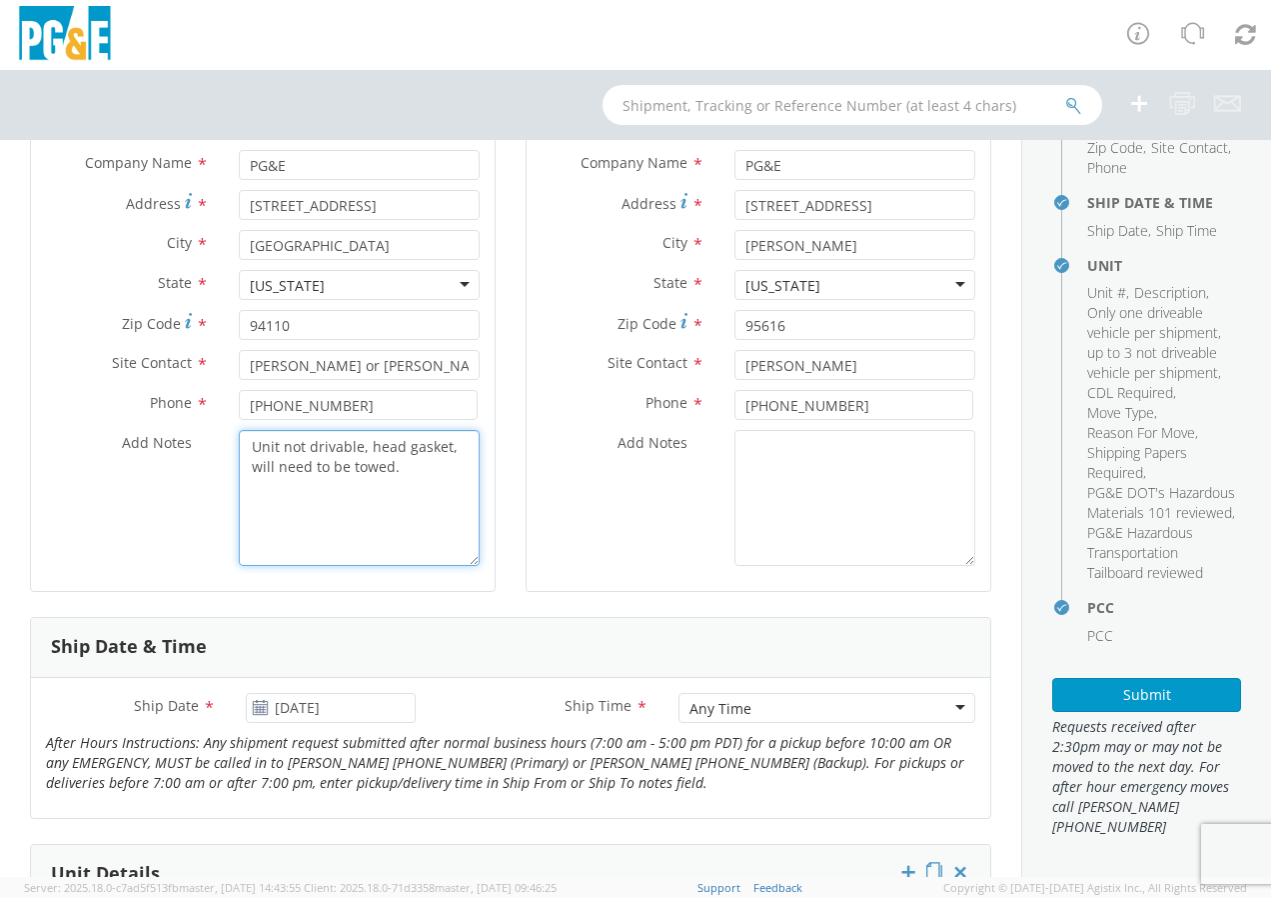
scroll to position [417, 0]
type textarea "Unit not drivable, head gasket, will need to be towed."
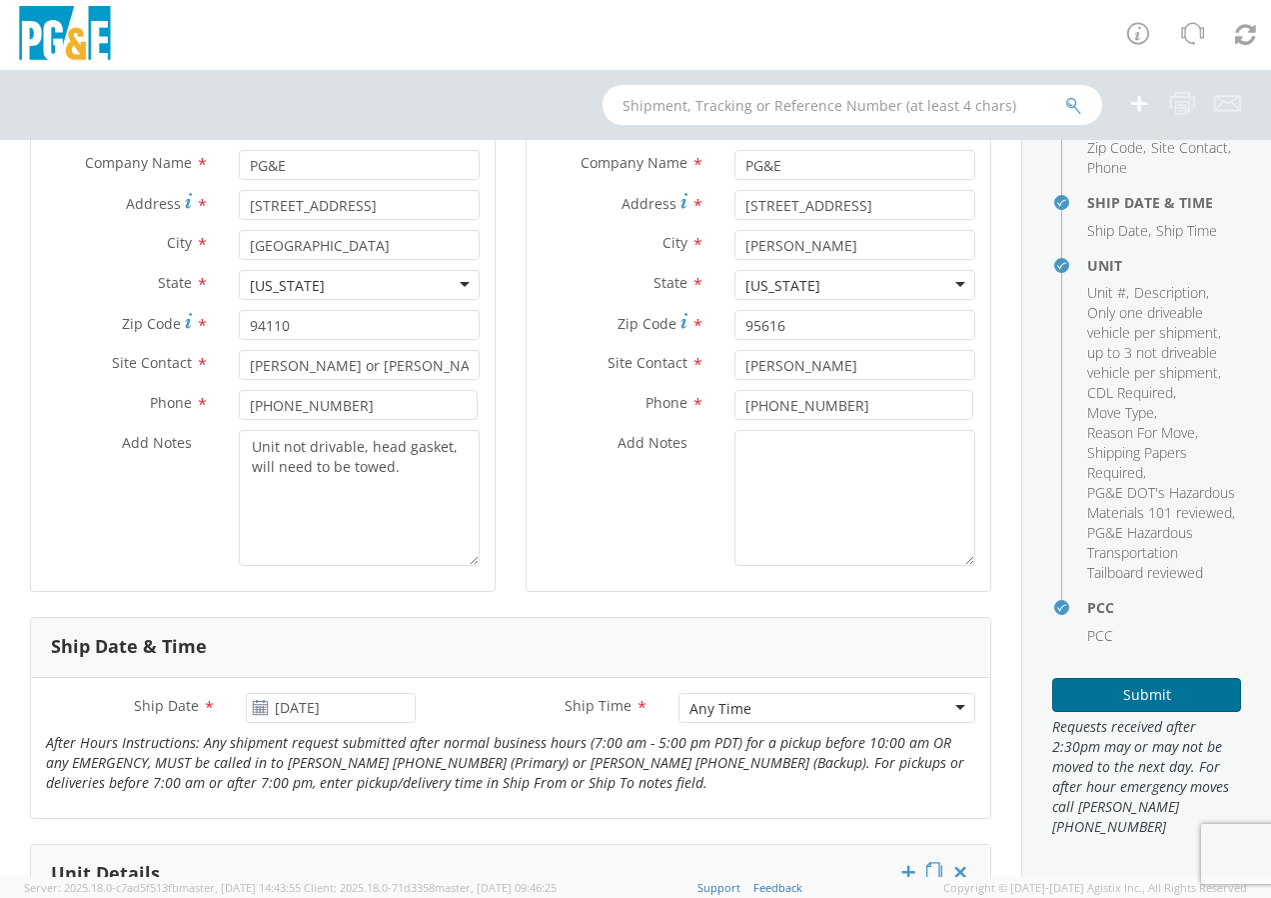
click at [1121, 699] on button "Submit" at bounding box center [1146, 695] width 189 height 34
